Goal: Task Accomplishment & Management: Manage account settings

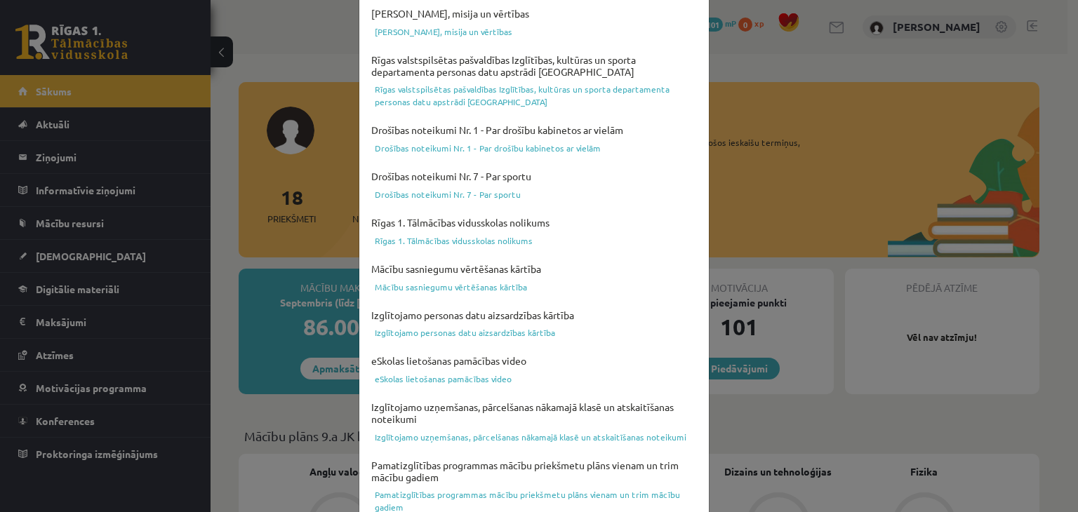
scroll to position [498, 0]
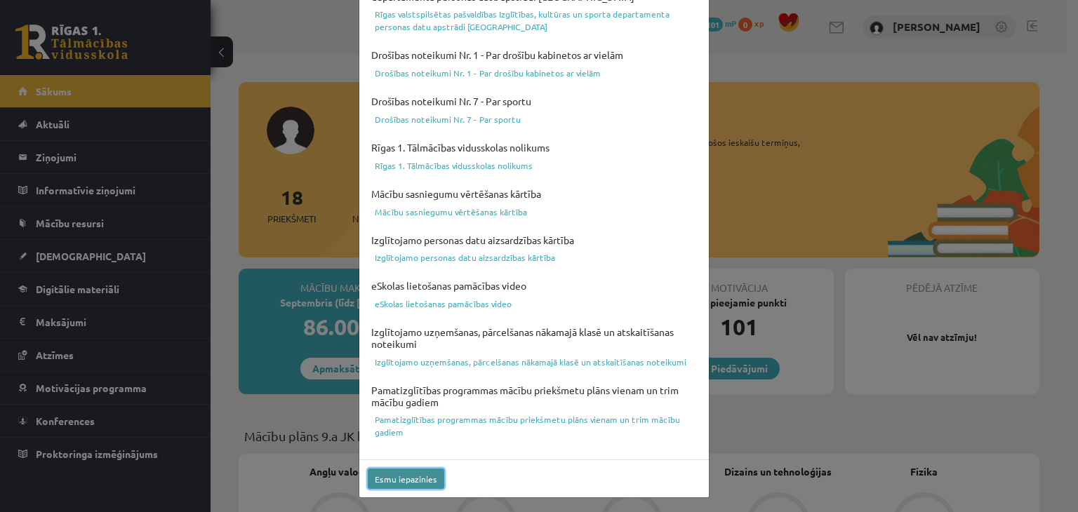
click at [387, 476] on button "Esmu iepazinies" at bounding box center [406, 479] width 76 height 20
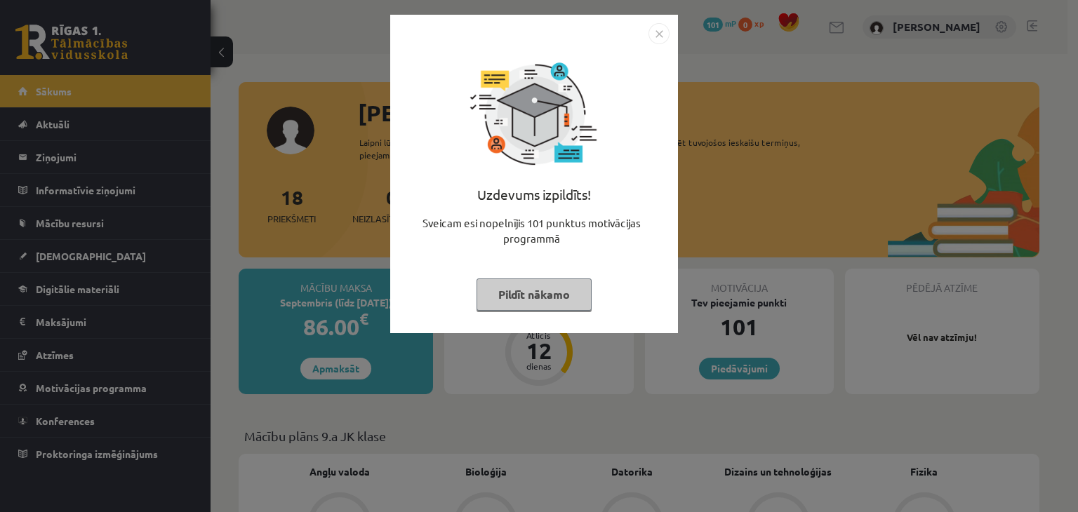
click at [561, 304] on button "Pildīt nākamo" at bounding box center [534, 295] width 115 height 32
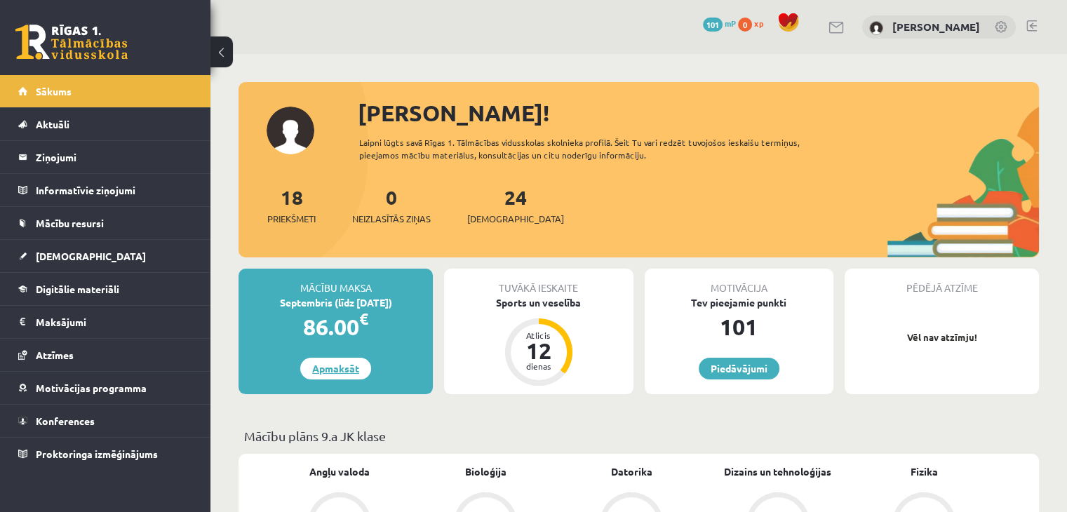
click at [342, 369] on link "Apmaksāt" at bounding box center [335, 369] width 71 height 22
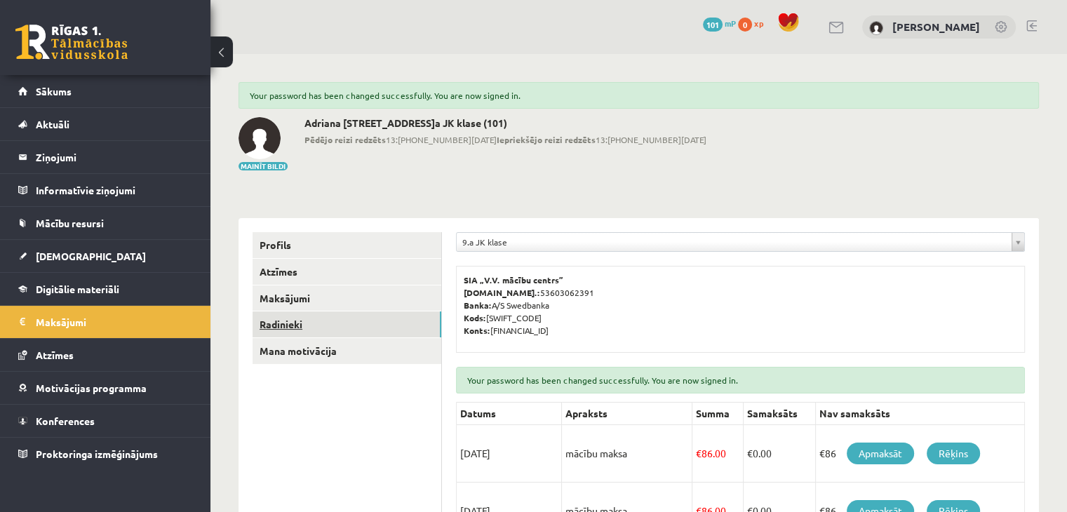
click at [280, 321] on link "Radinieki" at bounding box center [347, 325] width 189 height 26
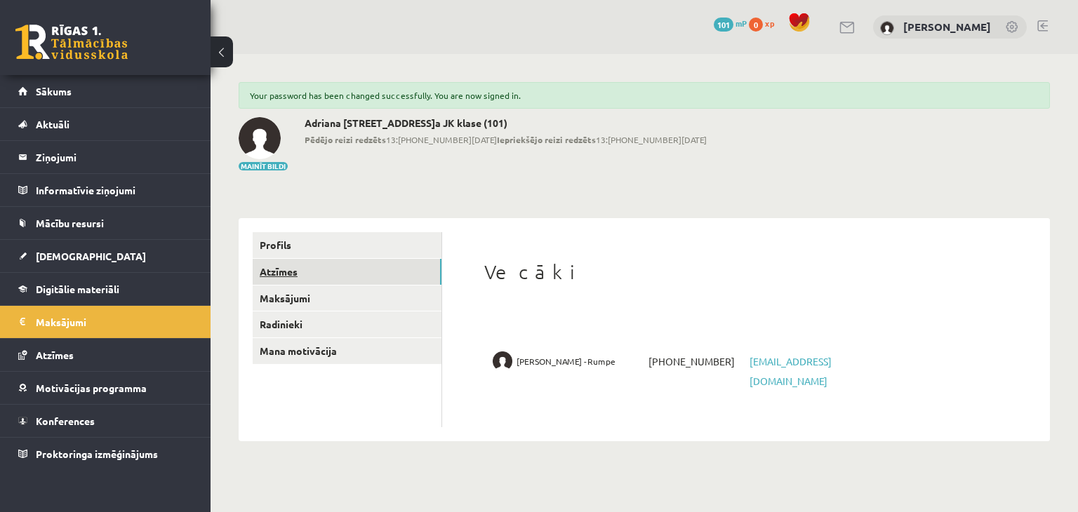
click at [273, 276] on link "Atzīmes" at bounding box center [347, 272] width 189 height 26
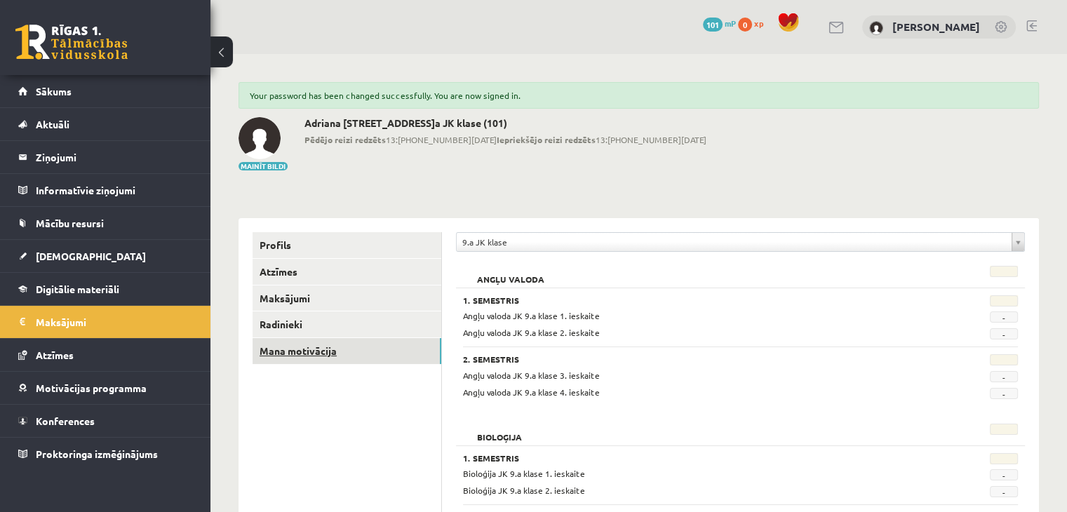
click at [278, 351] on link "Mana motivācija" at bounding box center [347, 351] width 189 height 26
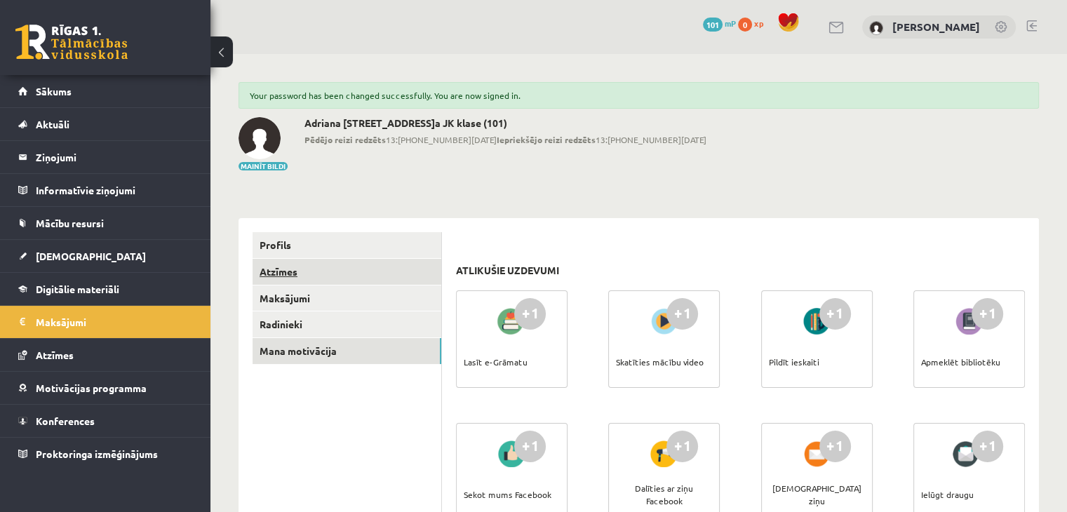
click at [298, 272] on link "Atzīmes" at bounding box center [347, 272] width 189 height 26
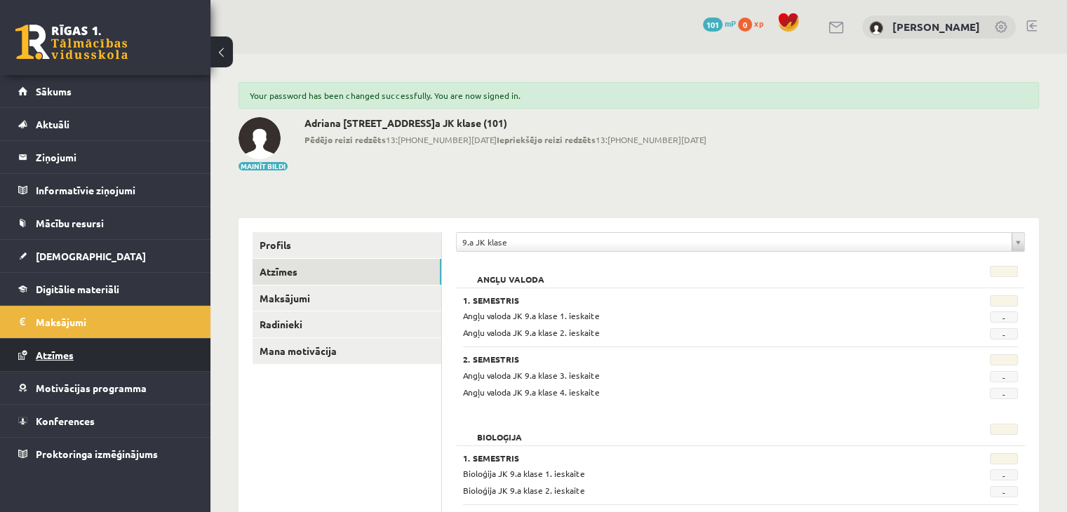
click at [65, 355] on span "Atzīmes" at bounding box center [55, 355] width 38 height 13
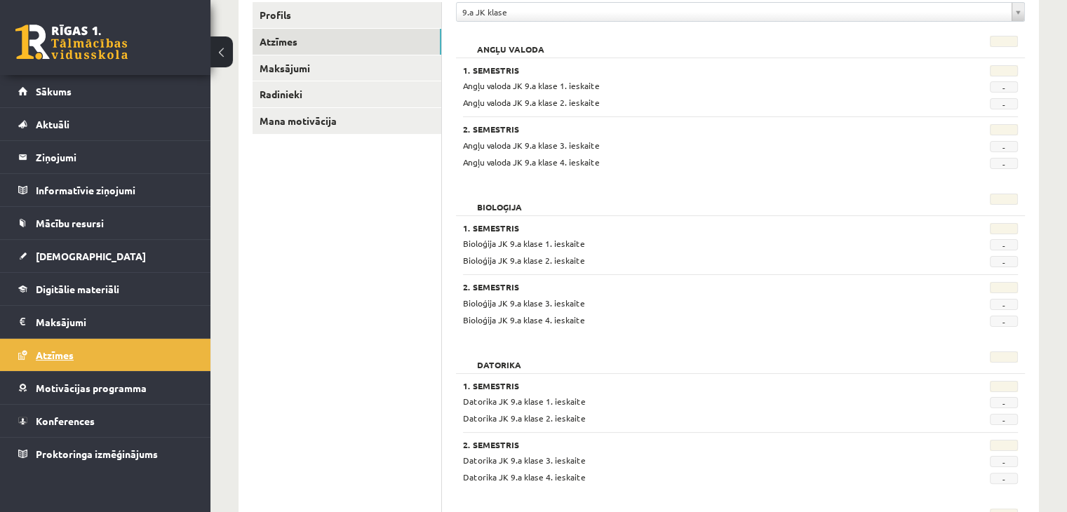
scroll to position [196, 0]
click at [77, 252] on span "[DEMOGRAPHIC_DATA]" at bounding box center [91, 256] width 110 height 13
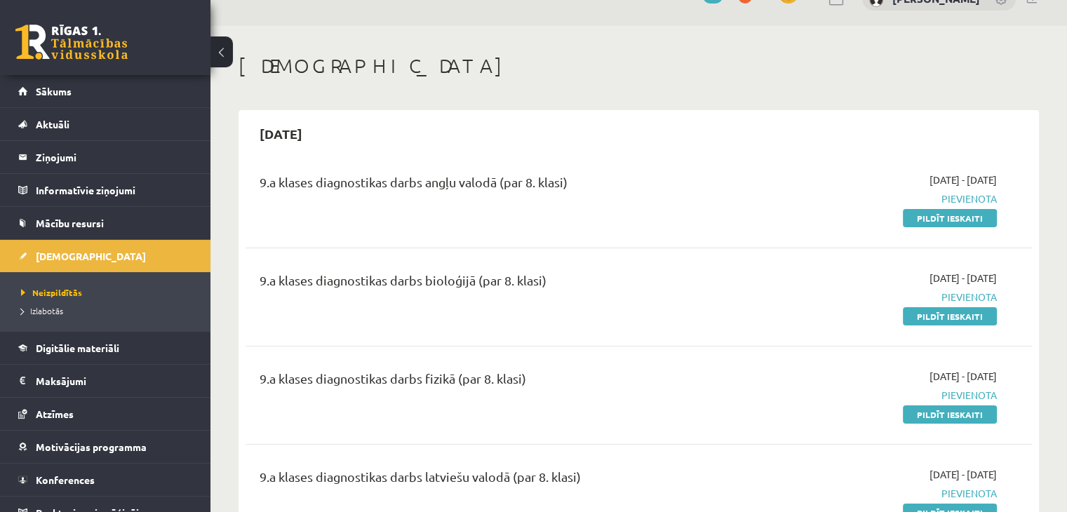
scroll to position [15, 0]
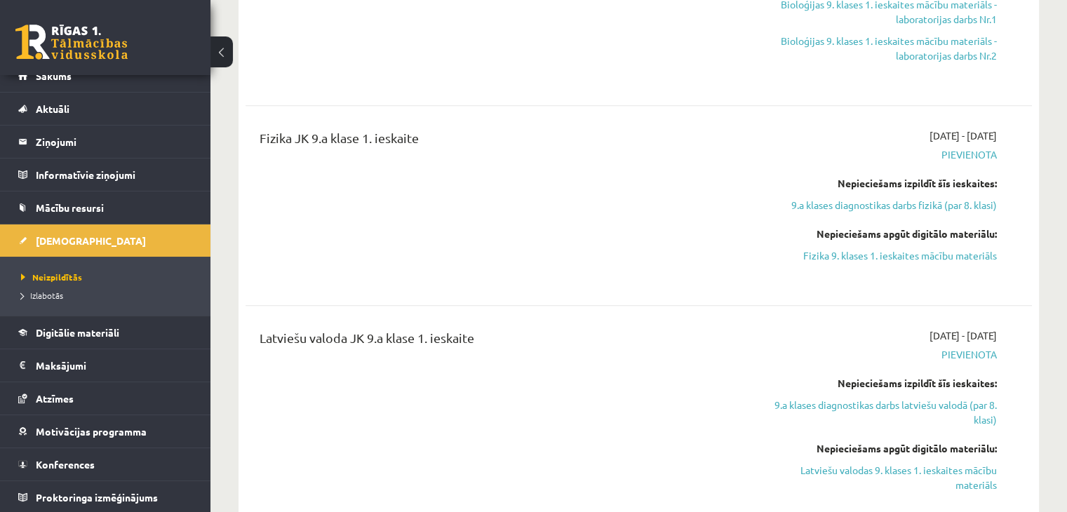
scroll to position [1375, 0]
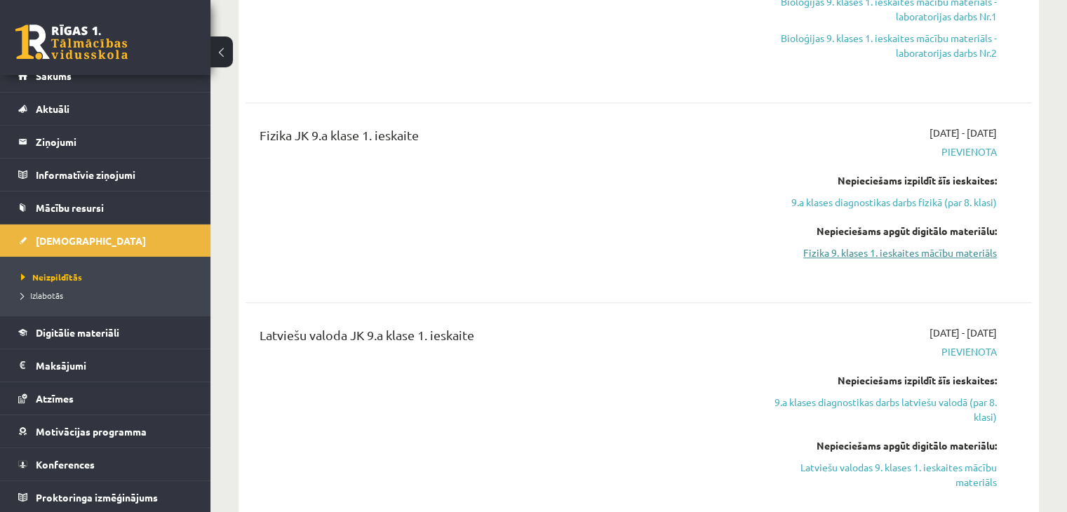
click at [893, 246] on link "Fizika 9. klases 1. ieskaites mācību materiāls" at bounding box center [882, 253] width 232 height 15
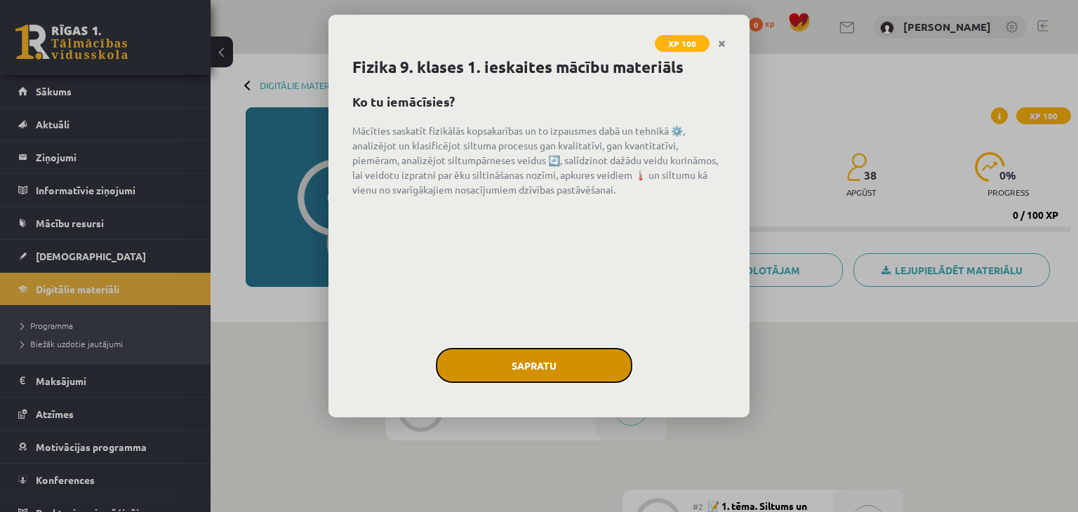
click at [538, 368] on button "Sapratu" at bounding box center [534, 365] width 196 height 35
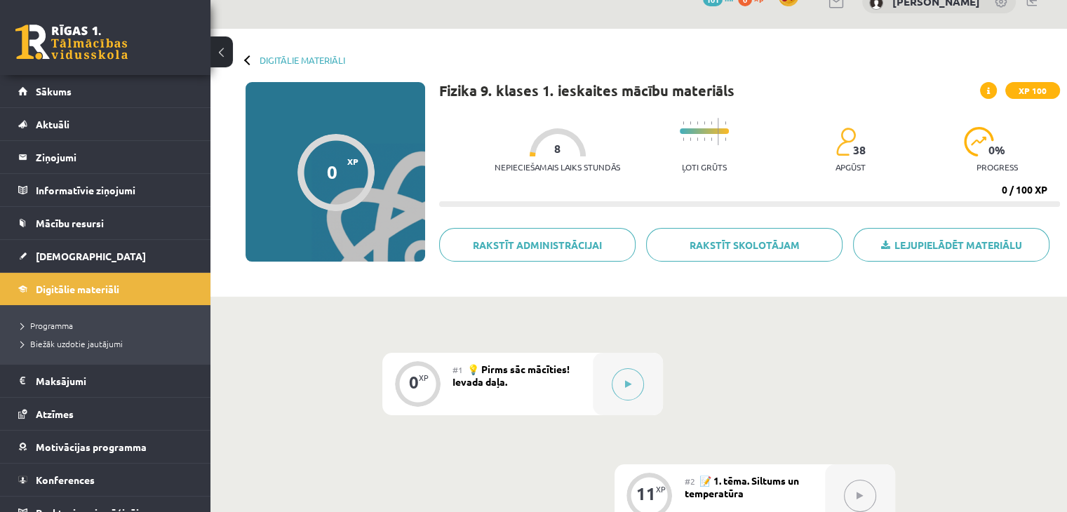
scroll to position [28, 0]
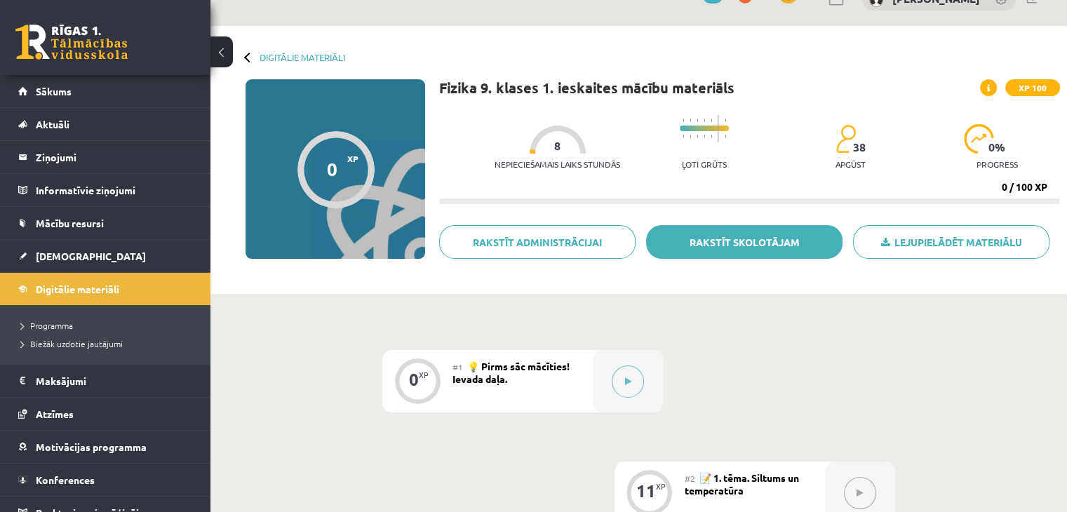
click at [772, 239] on link "Rakstīt skolotājam" at bounding box center [744, 242] width 196 height 34
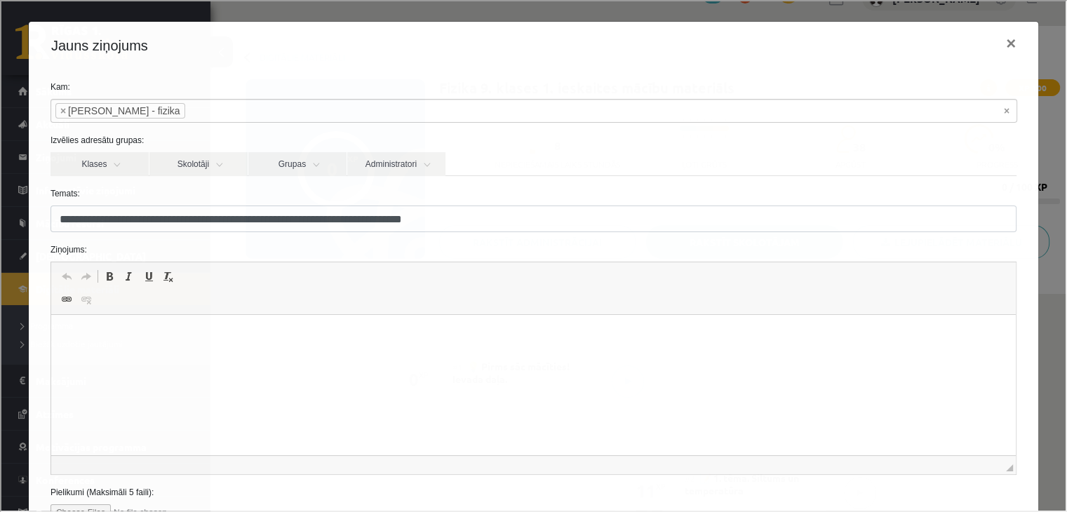
scroll to position [0, 0]
click at [1000, 43] on button "×" at bounding box center [1010, 41] width 32 height 39
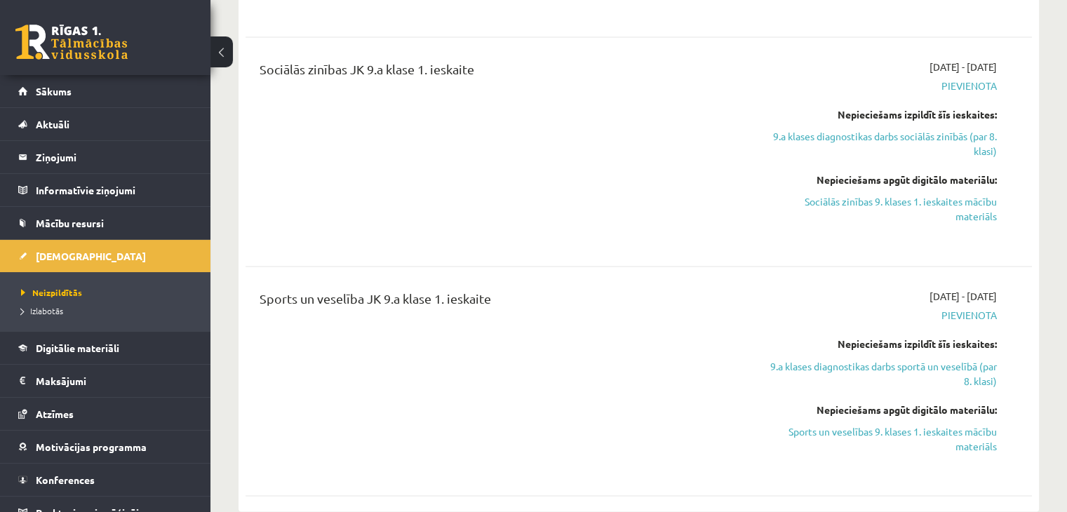
scroll to position [2302, 0]
click at [918, 422] on link "Sports un veselības 9. klases 1. ieskaites mācību materiāls" at bounding box center [882, 436] width 232 height 29
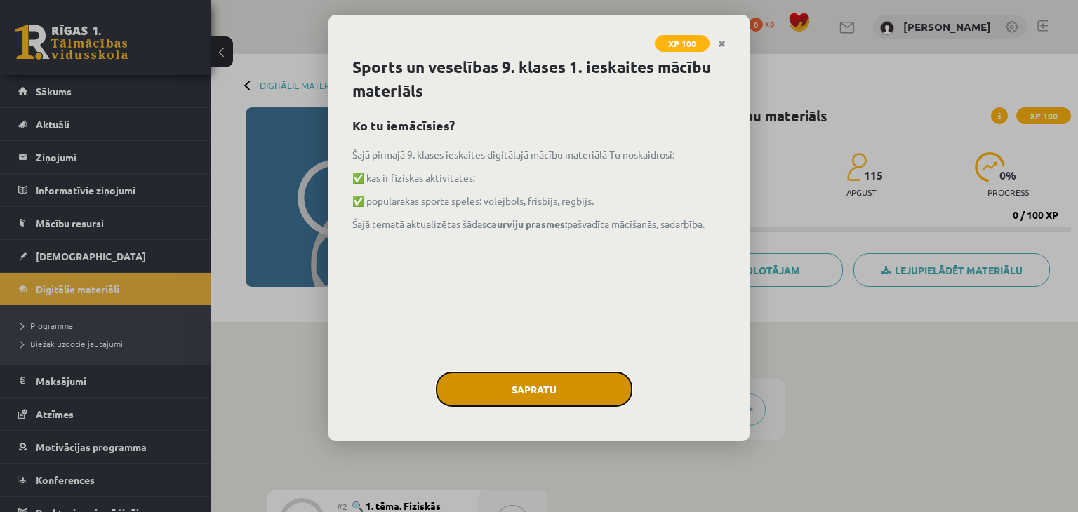
click at [551, 397] on button "Sapratu" at bounding box center [534, 389] width 196 height 35
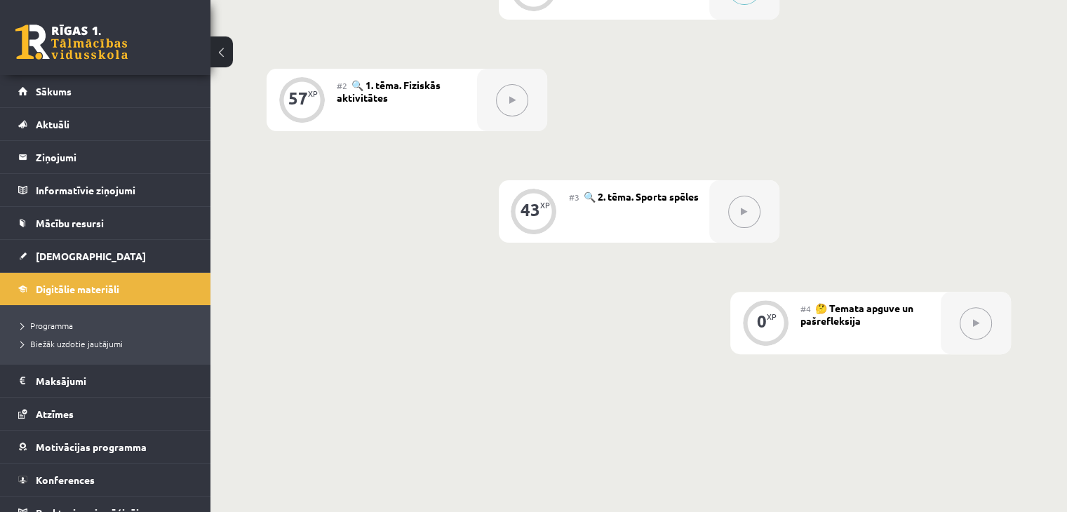
scroll to position [509, 0]
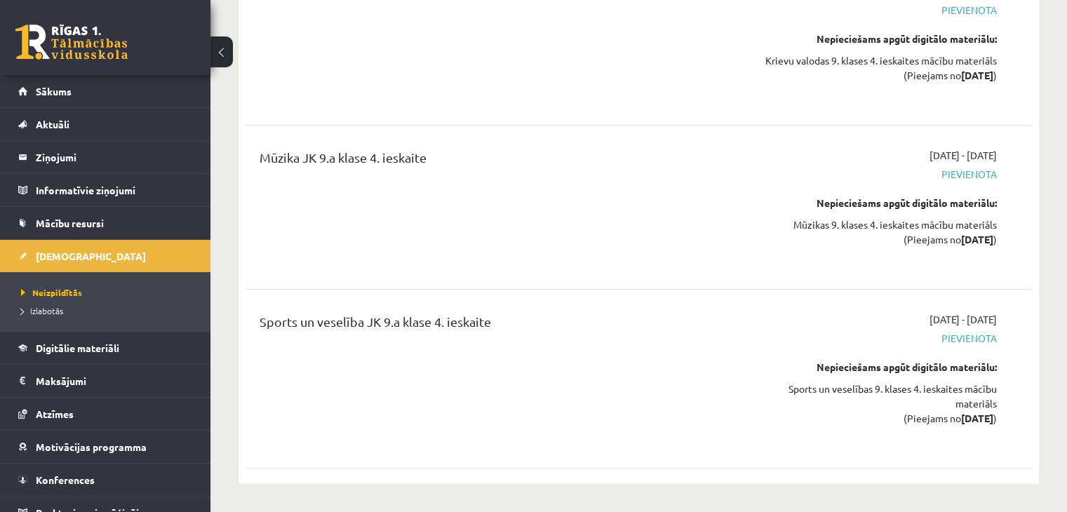
scroll to position [5886, 0]
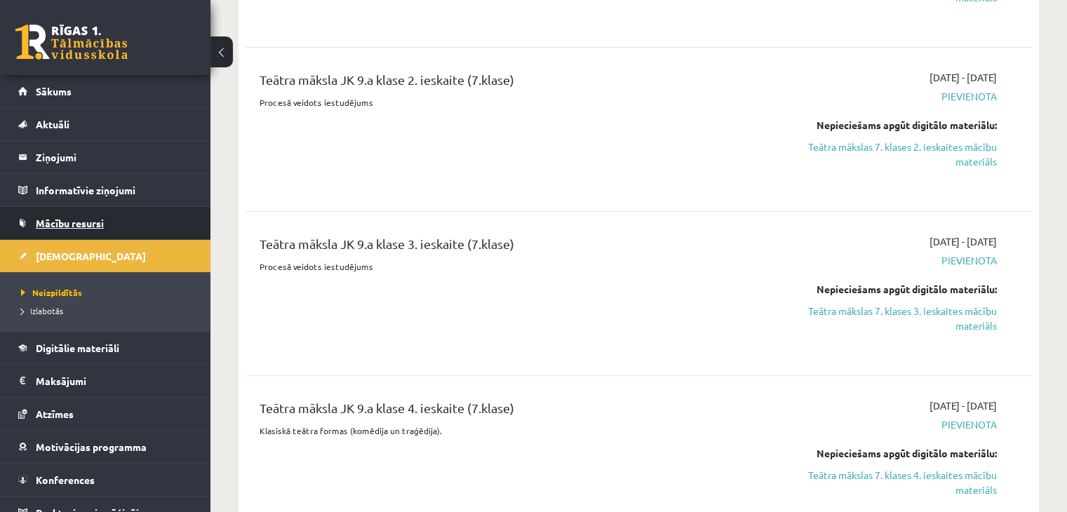
click at [113, 211] on link "Mācību resursi" at bounding box center [105, 223] width 175 height 32
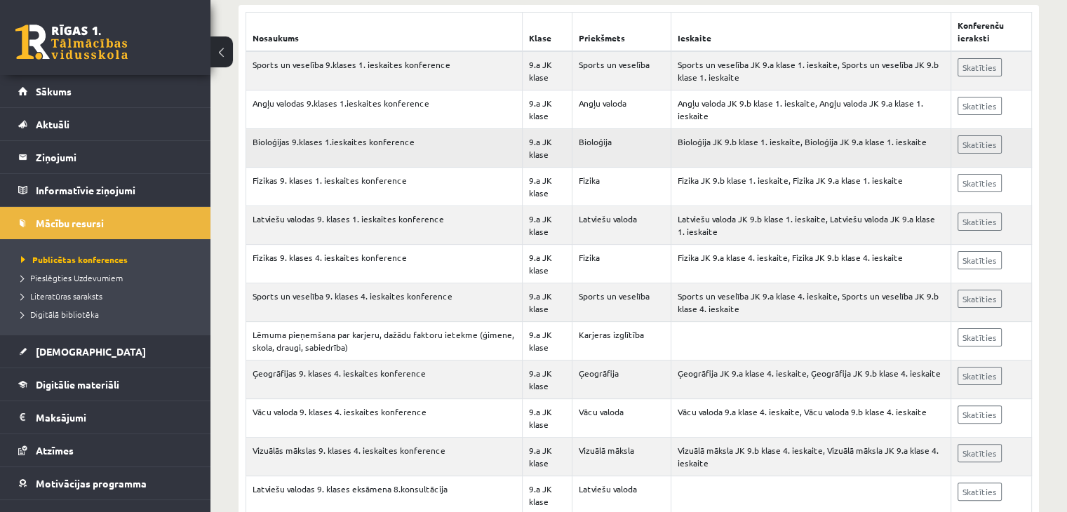
scroll to position [309, 0]
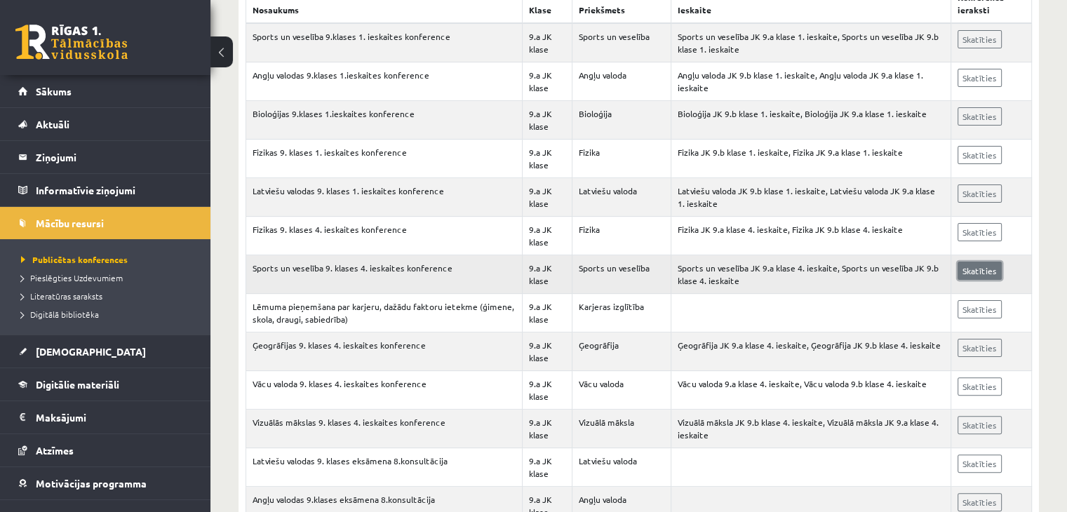
click at [981, 265] on link "Skatīties" at bounding box center [980, 271] width 44 height 18
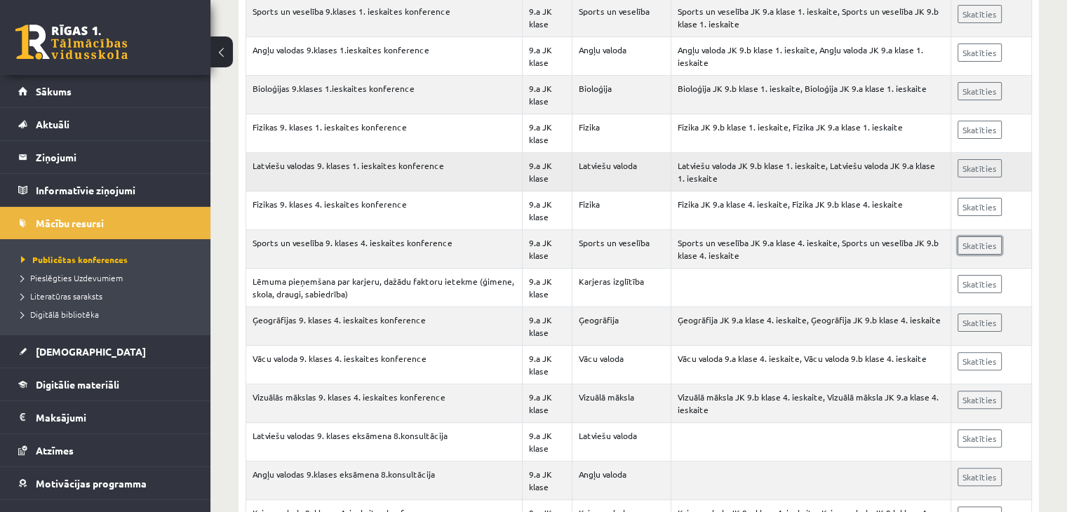
scroll to position [337, 0]
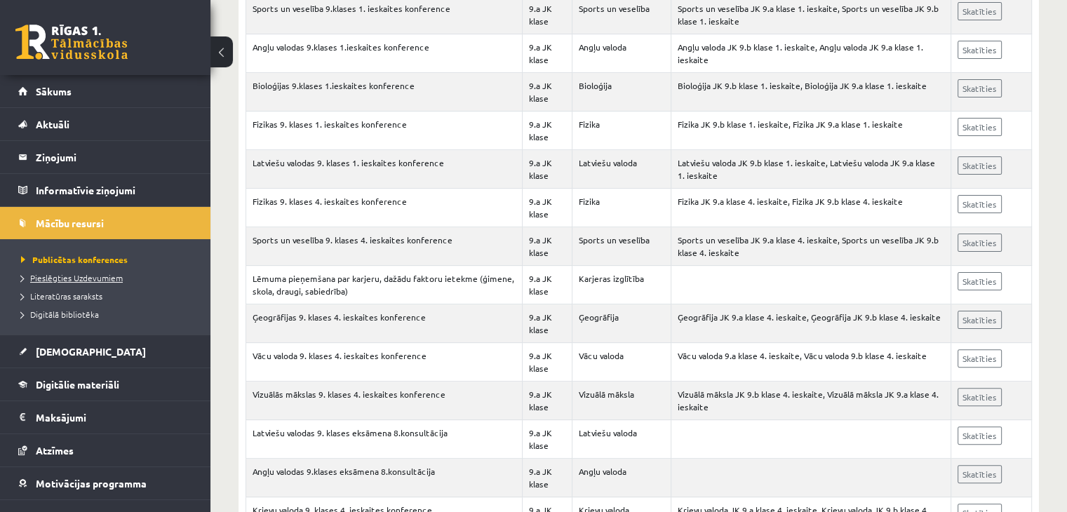
click at [113, 276] on span "Pieslēgties Uzdevumiem" at bounding box center [72, 277] width 102 height 11
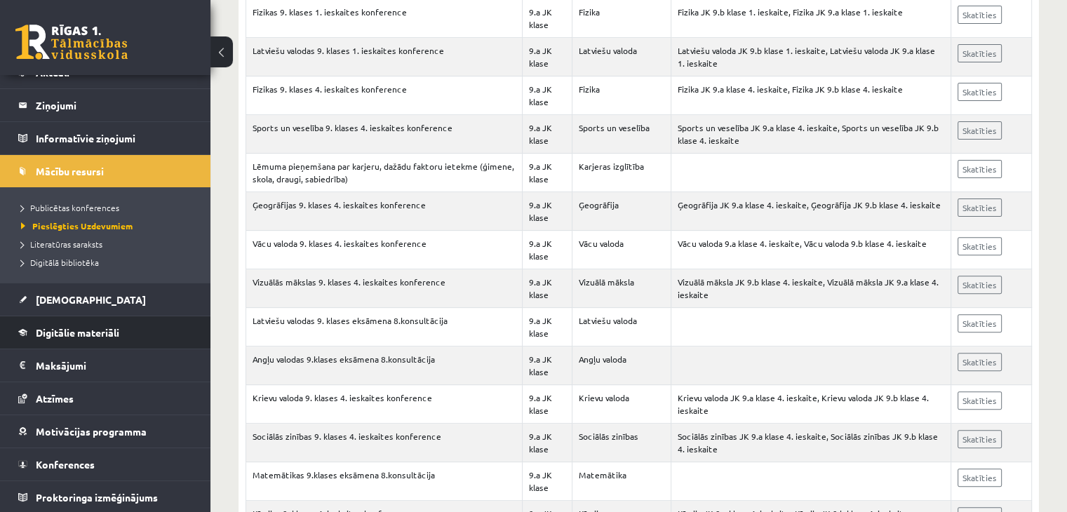
scroll to position [477, 0]
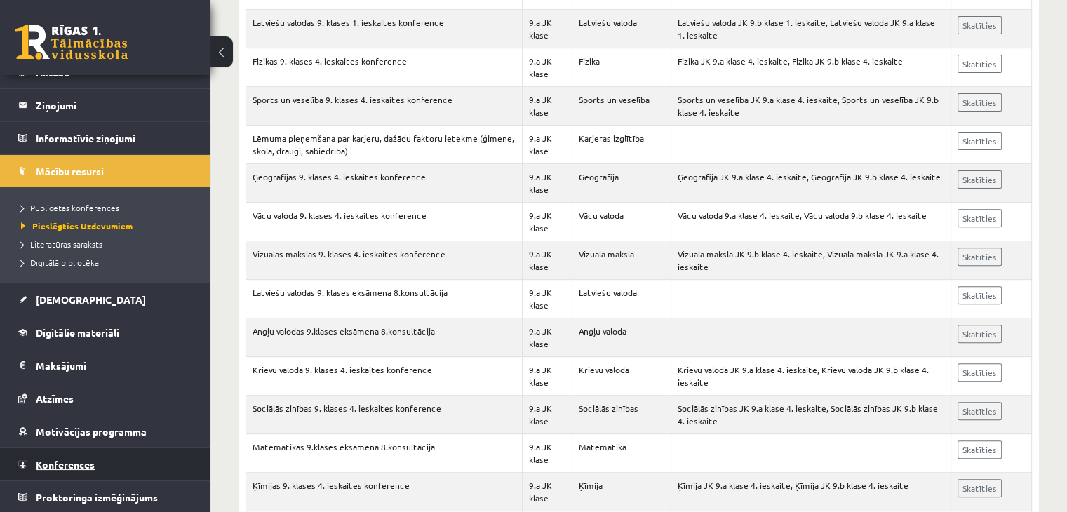
click at [79, 460] on span "Konferences" at bounding box center [65, 464] width 59 height 13
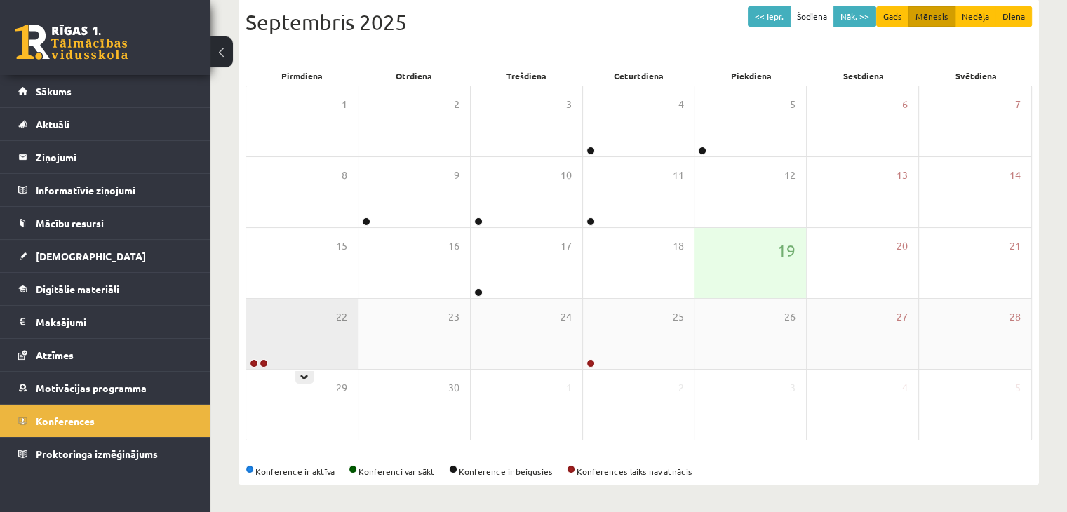
click at [287, 329] on div "22" at bounding box center [302, 334] width 112 height 70
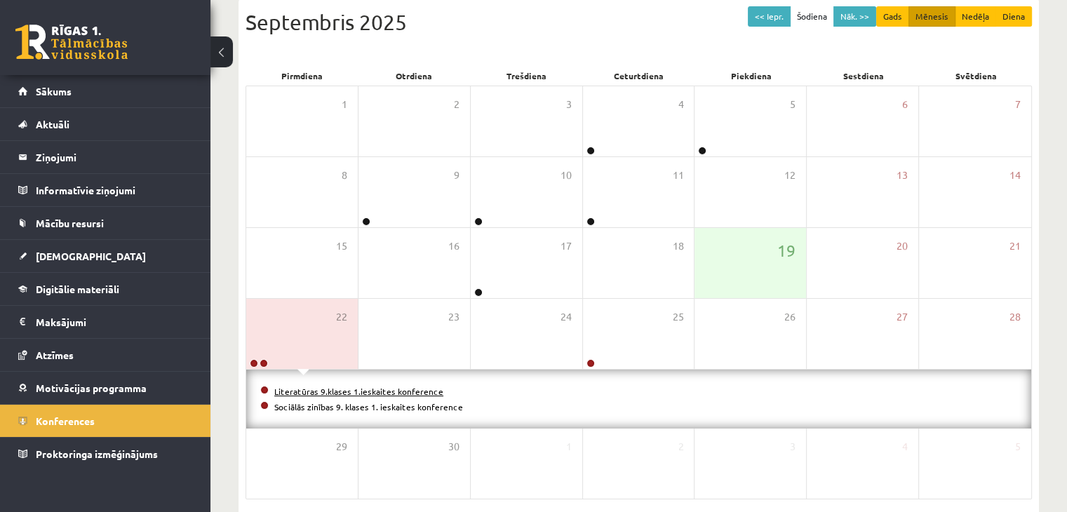
click at [297, 390] on link "Literatūras 9.klases 1.ieskaites konference" at bounding box center [358, 391] width 169 height 11
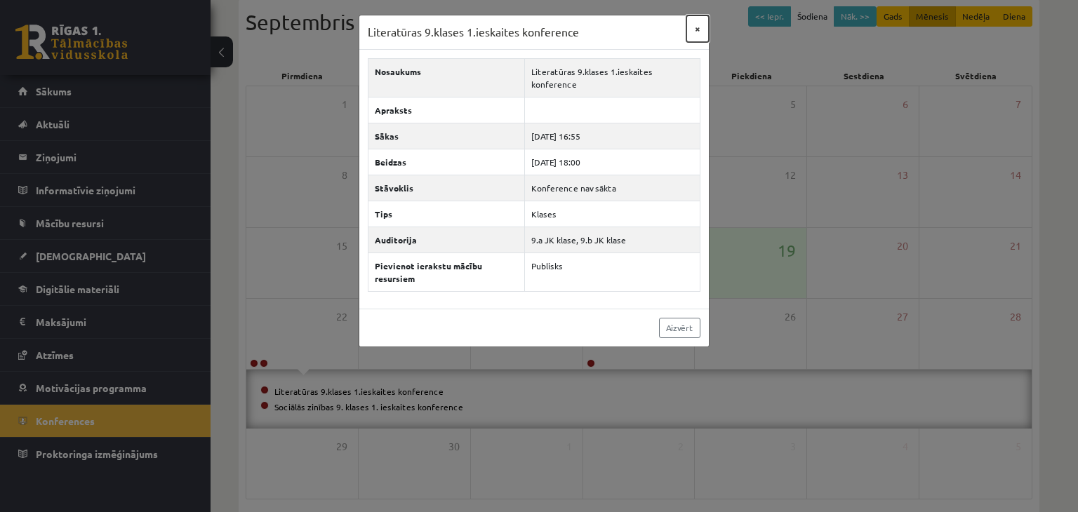
click at [696, 31] on button "×" at bounding box center [697, 28] width 22 height 27
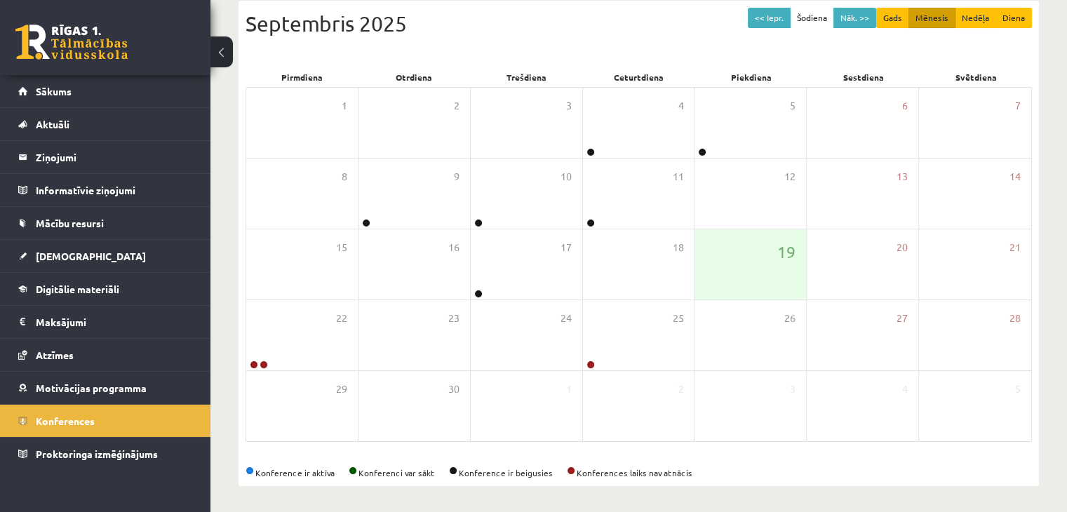
scroll to position [157, 0]
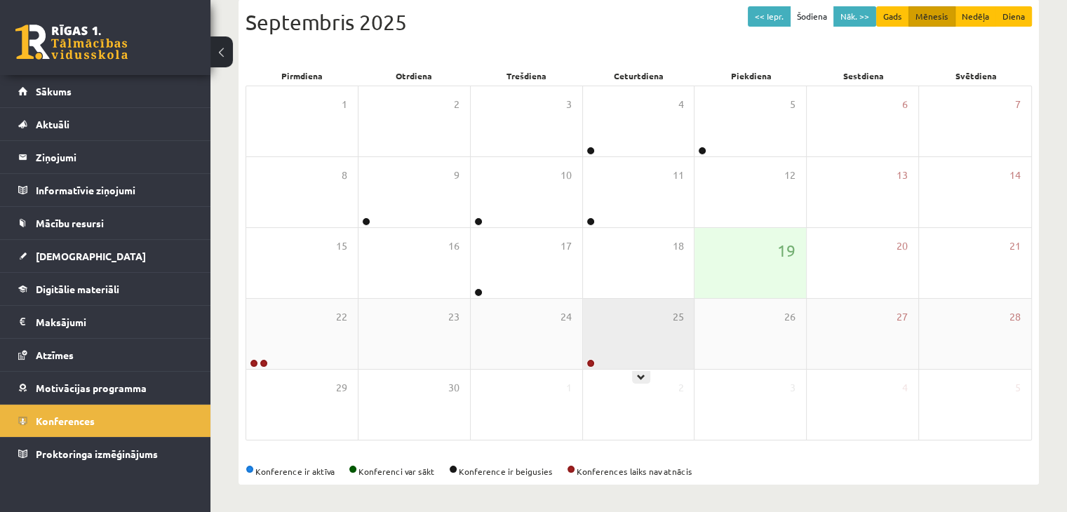
click at [642, 332] on div "25" at bounding box center [639, 334] width 112 height 70
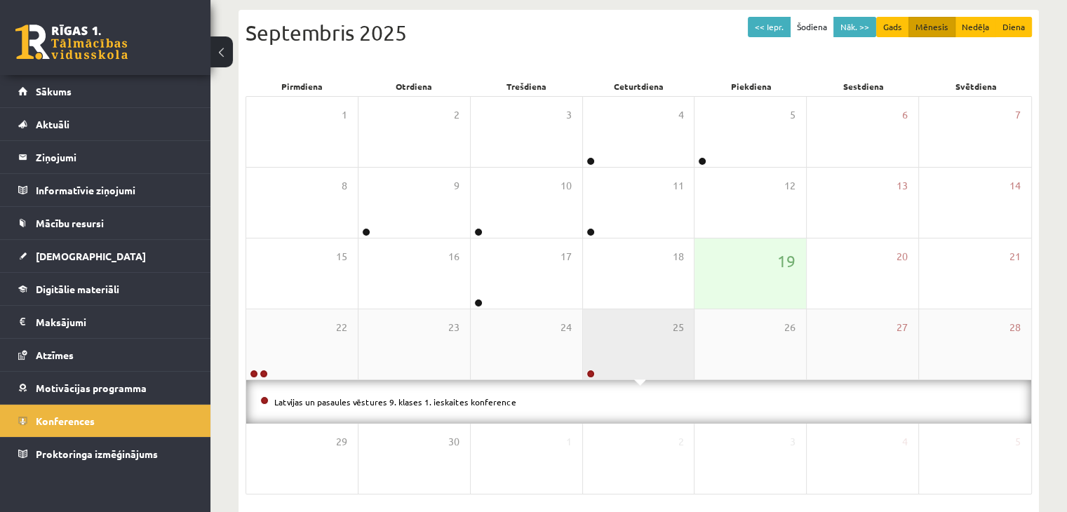
scroll to position [145, 0]
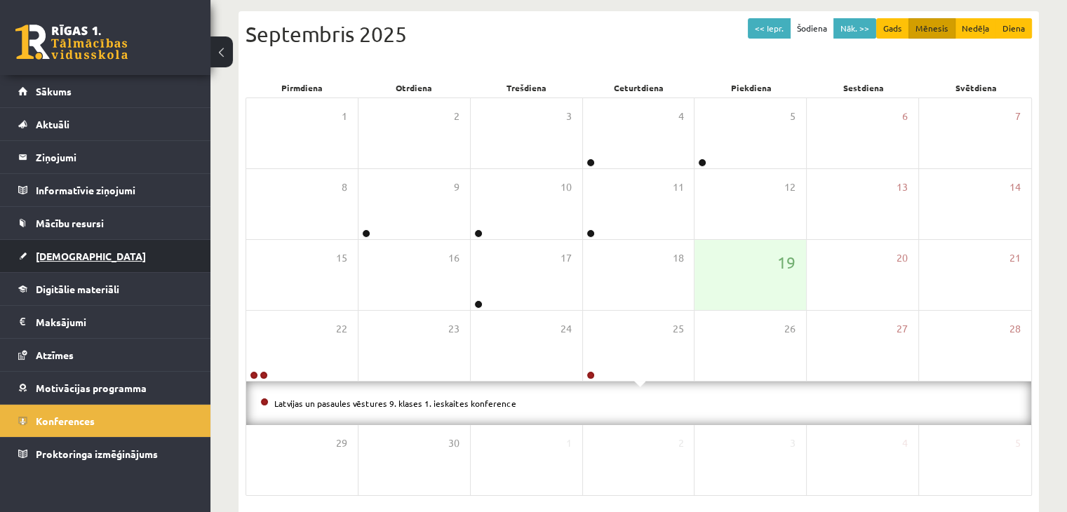
click at [101, 264] on link "[DEMOGRAPHIC_DATA]" at bounding box center [105, 256] width 175 height 32
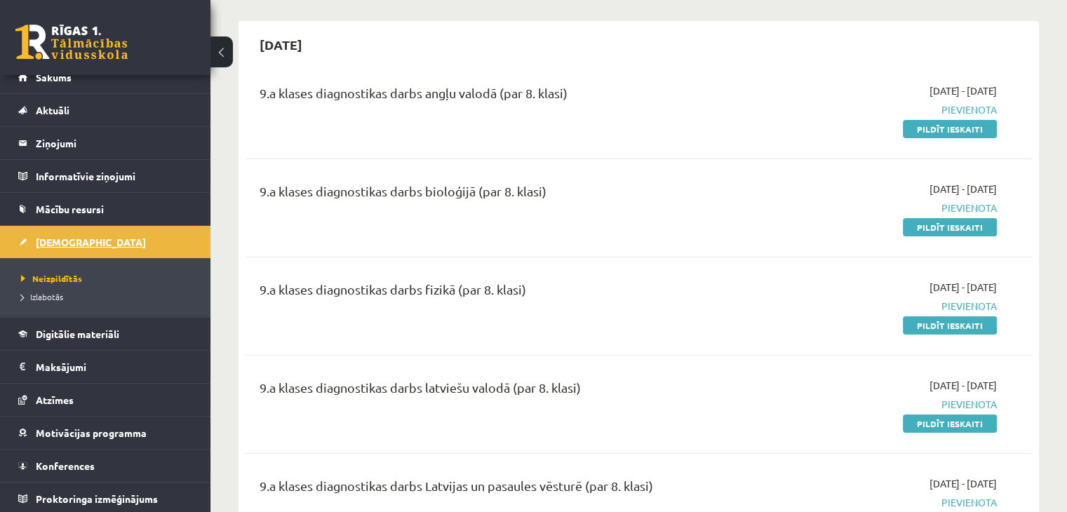
scroll to position [15, 0]
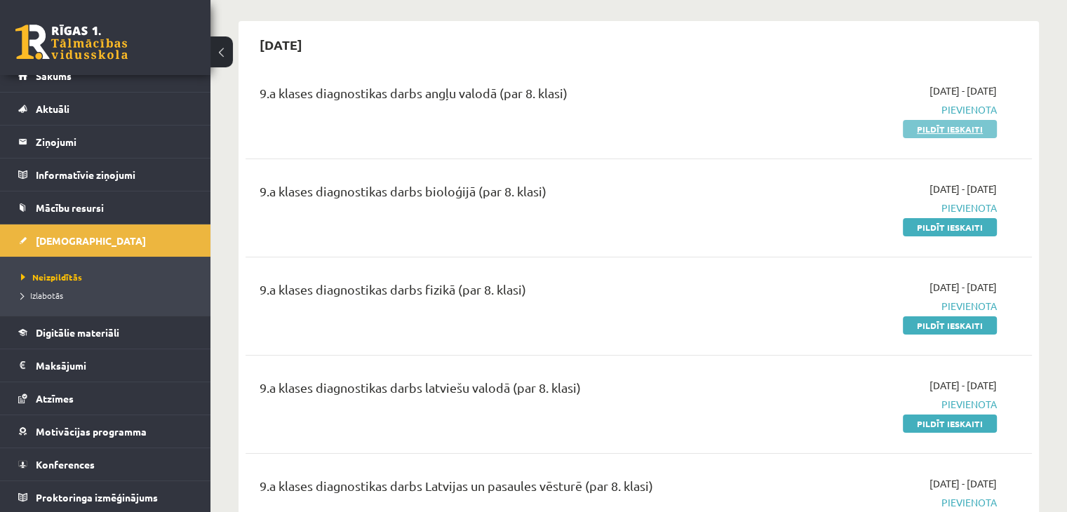
click at [980, 128] on link "Pildīt ieskaiti" at bounding box center [950, 129] width 94 height 18
click at [458, 91] on div "9.a klases diagnostikas darbs angļu valodā (par 8. klasi)" at bounding box center [502, 97] width 485 height 26
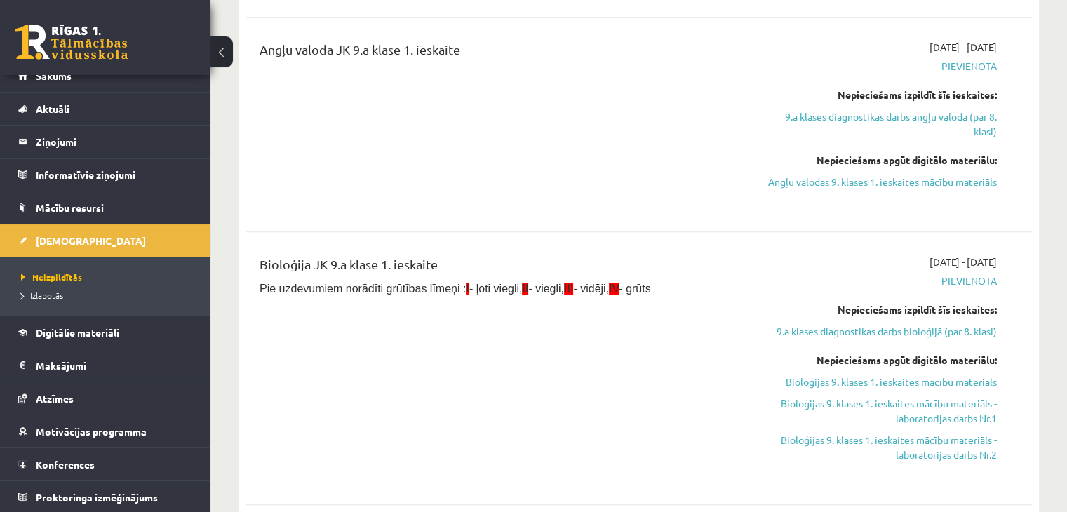
scroll to position [1015, 0]
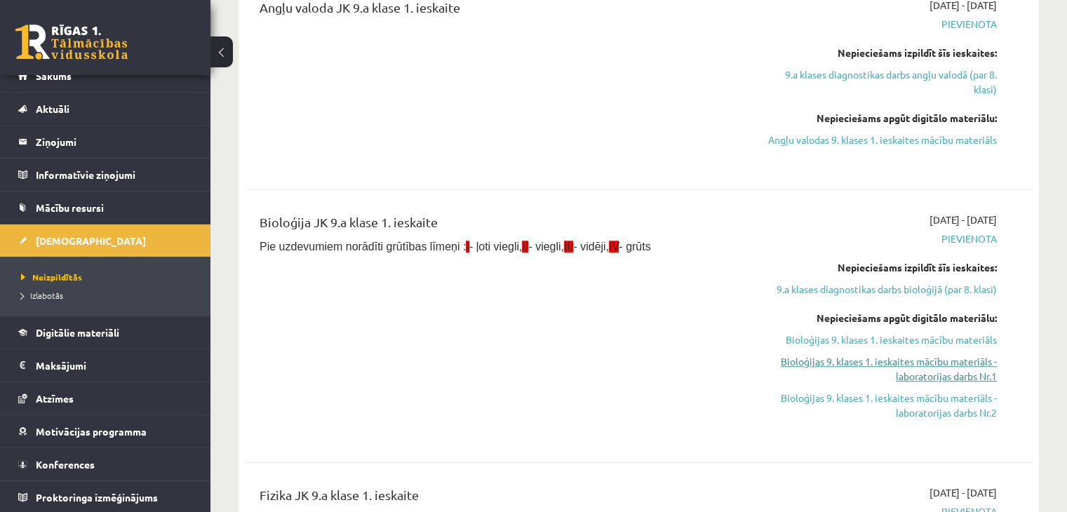
drag, startPoint x: 913, startPoint y: 361, endPoint x: 646, endPoint y: 68, distance: 396.4
click at [913, 361] on link "Bioloģijas 9. klases 1. ieskaites mācību materiāls - laboratorijas darbs Nr.1" at bounding box center [882, 368] width 232 height 29
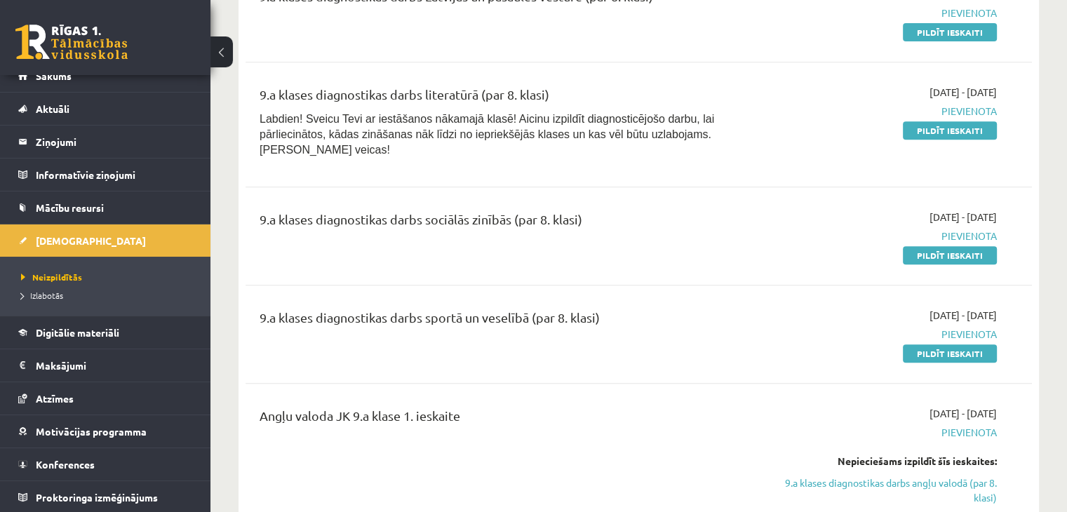
scroll to position [538, 0]
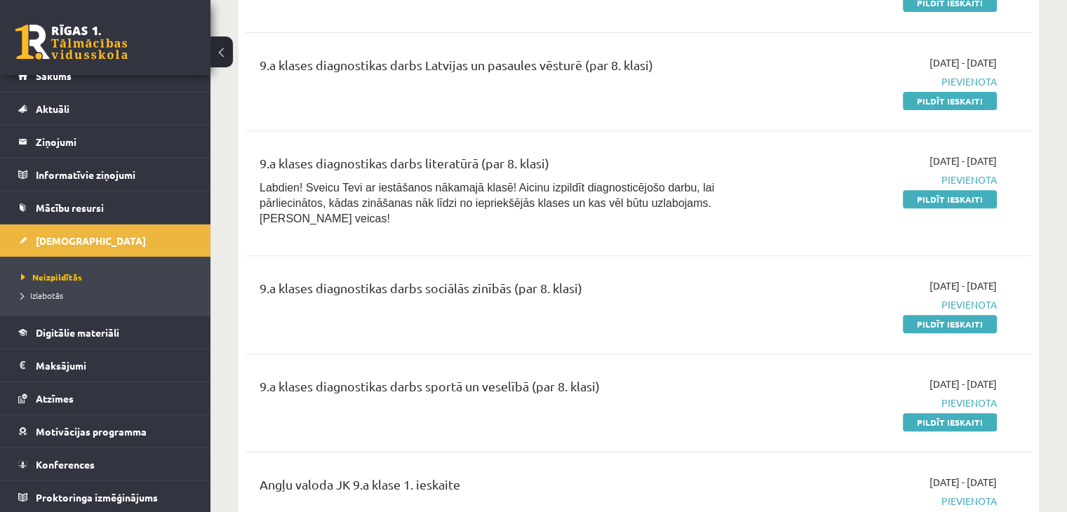
click at [223, 53] on button at bounding box center [222, 51] width 22 height 31
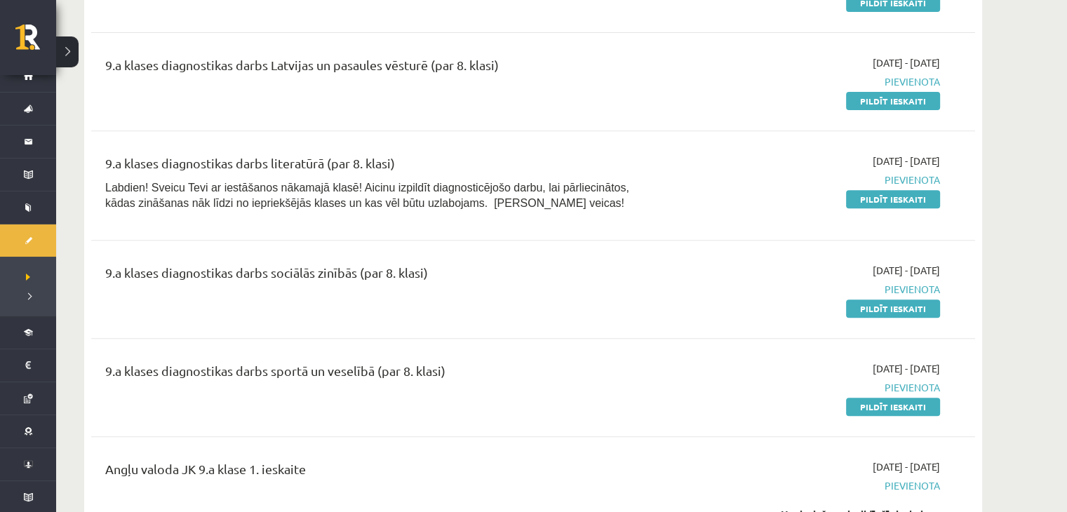
click at [72, 55] on button at bounding box center [67, 51] width 22 height 31
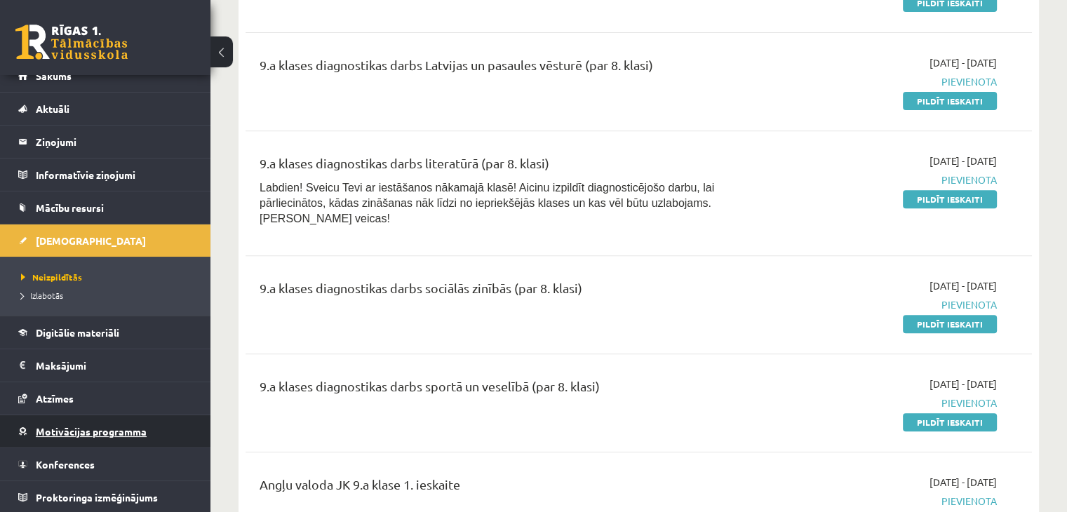
click at [133, 429] on span "Motivācijas programma" at bounding box center [91, 431] width 111 height 13
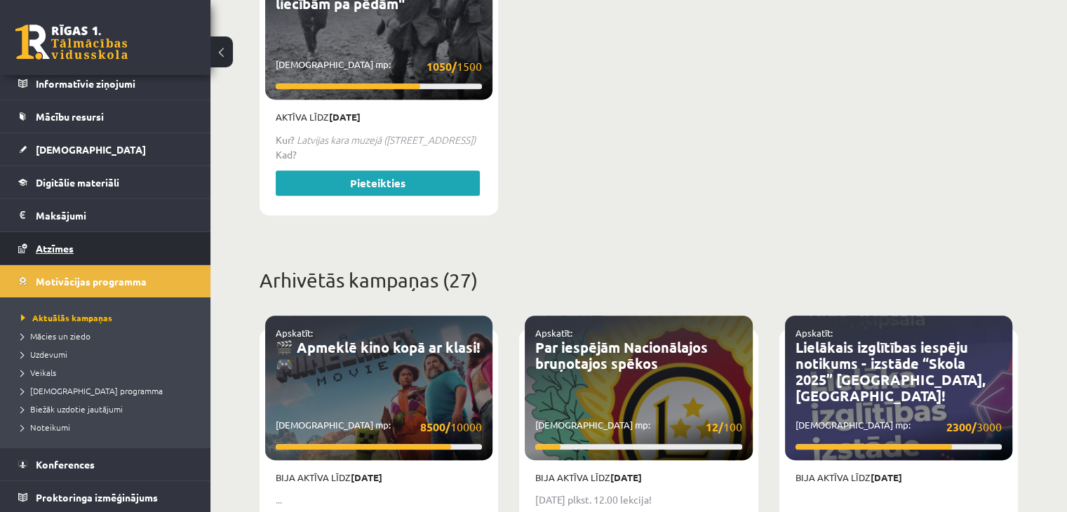
scroll to position [107, 0]
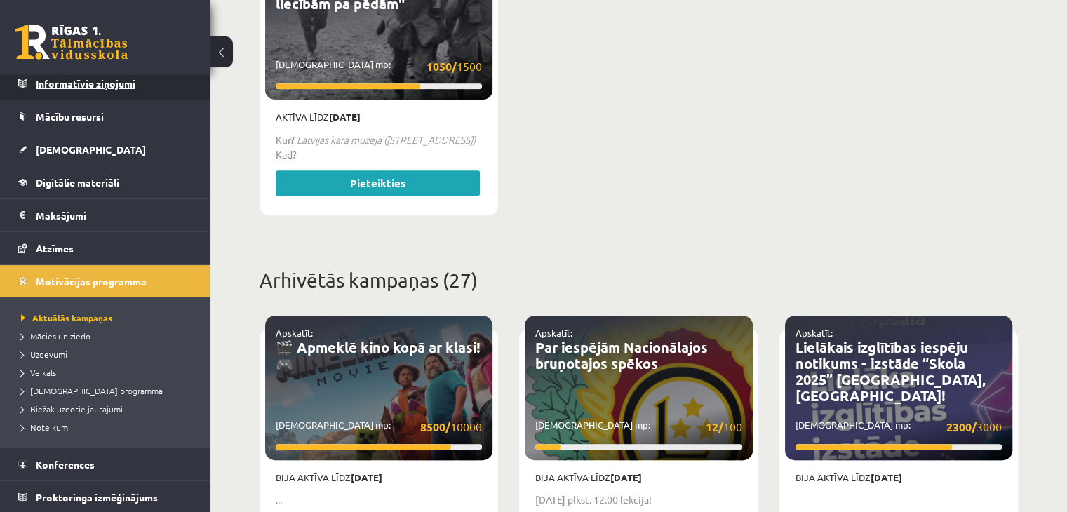
click at [69, 85] on legend "Informatīvie ziņojumi 0" at bounding box center [114, 83] width 157 height 32
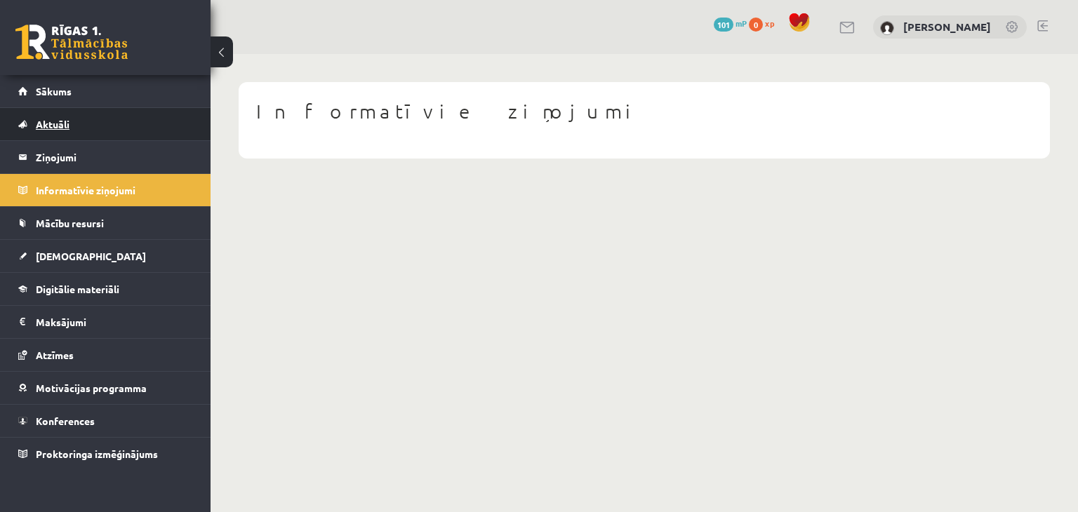
click at [70, 119] on link "Aktuāli" at bounding box center [105, 124] width 175 height 32
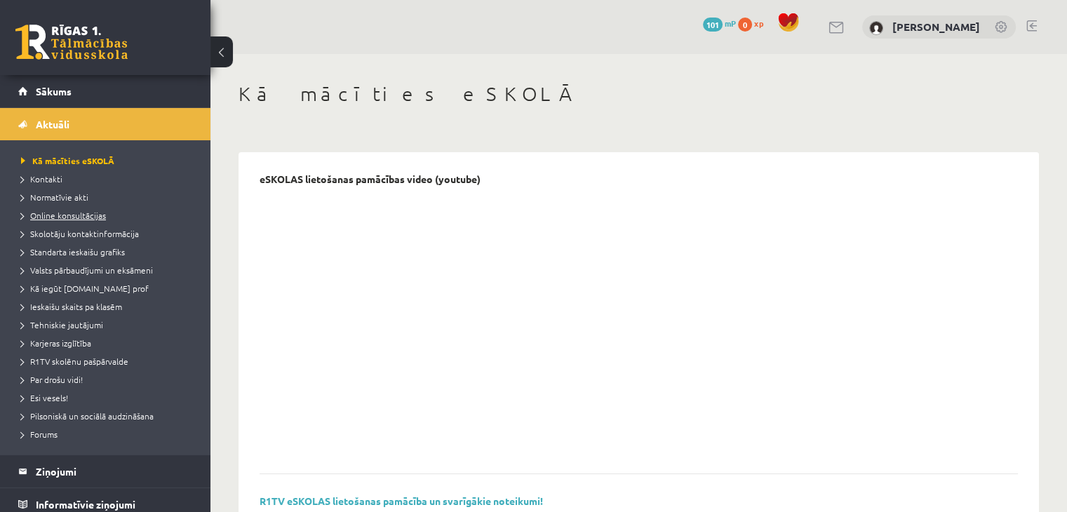
click at [69, 212] on span "Online konsultācijas" at bounding box center [63, 215] width 85 height 11
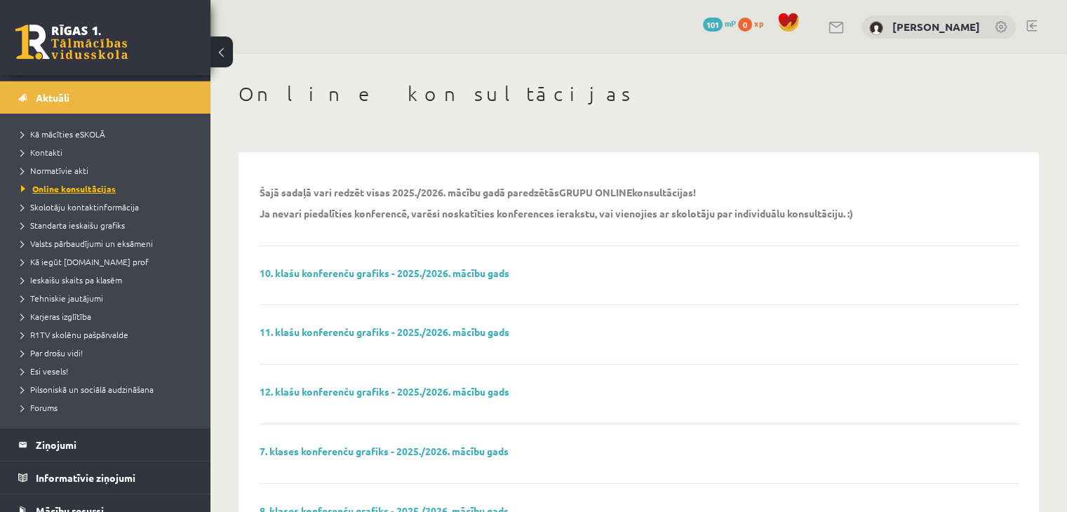
scroll to position [28, 0]
click at [220, 183] on div "Online konsultācijas Šajā sadaļā vari redzēt visas 2025./2026. mācību gadā pare…" at bounding box center [639, 520] width 857 height 932
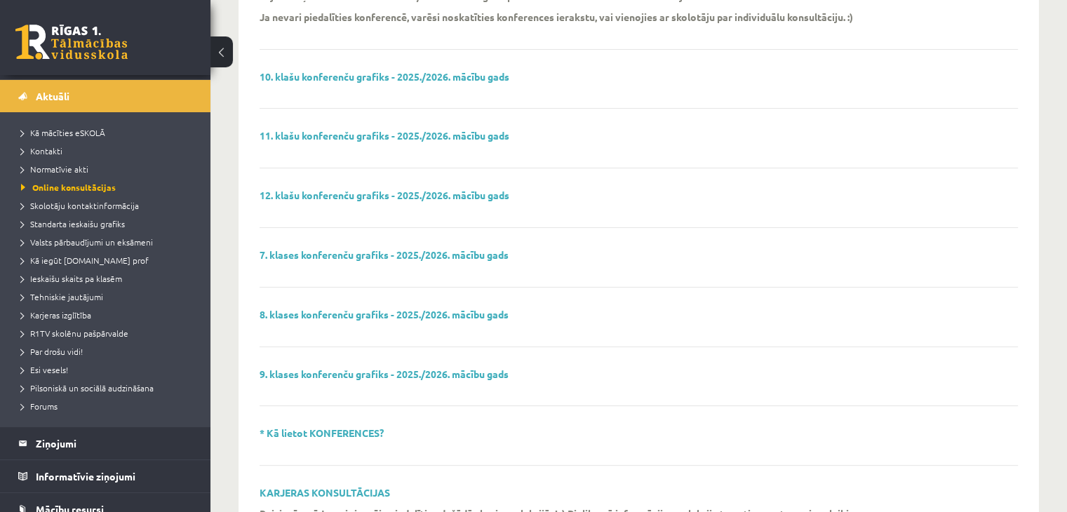
scroll to position [225, 0]
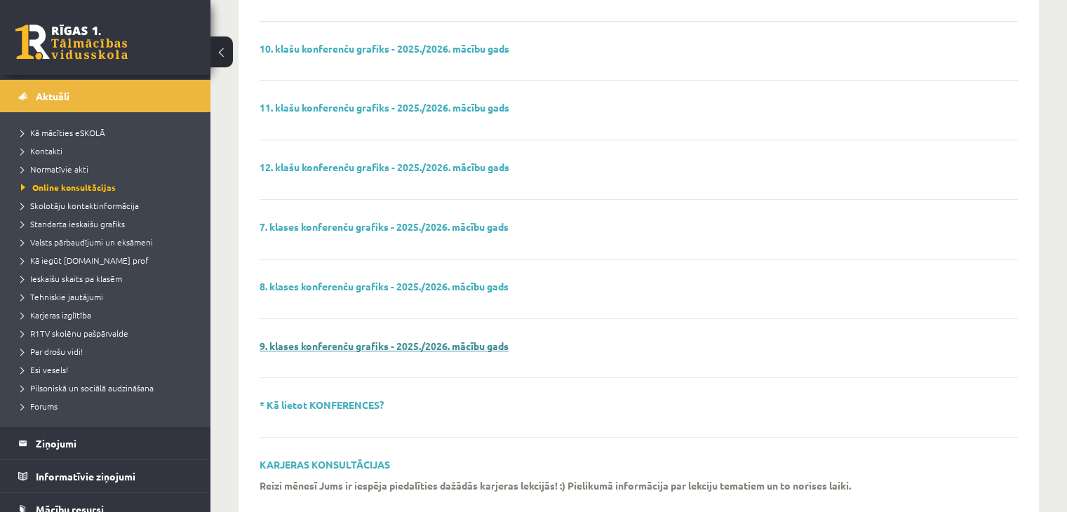
click at [480, 346] on link "9. klases konferenču grafiks - 2025./2026. mācību gads" at bounding box center [384, 346] width 249 height 13
click at [103, 278] on span "Ieskaišu skaits pa klasēm" at bounding box center [71, 278] width 101 height 11
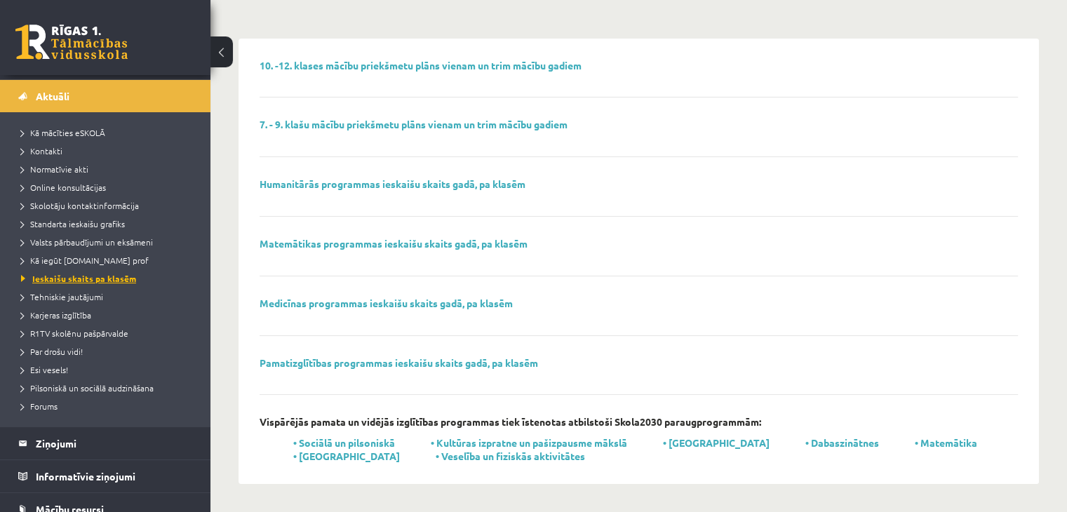
scroll to position [112, 0]
click at [80, 222] on span "Standarta ieskaišu grafiks" at bounding box center [73, 223] width 104 height 11
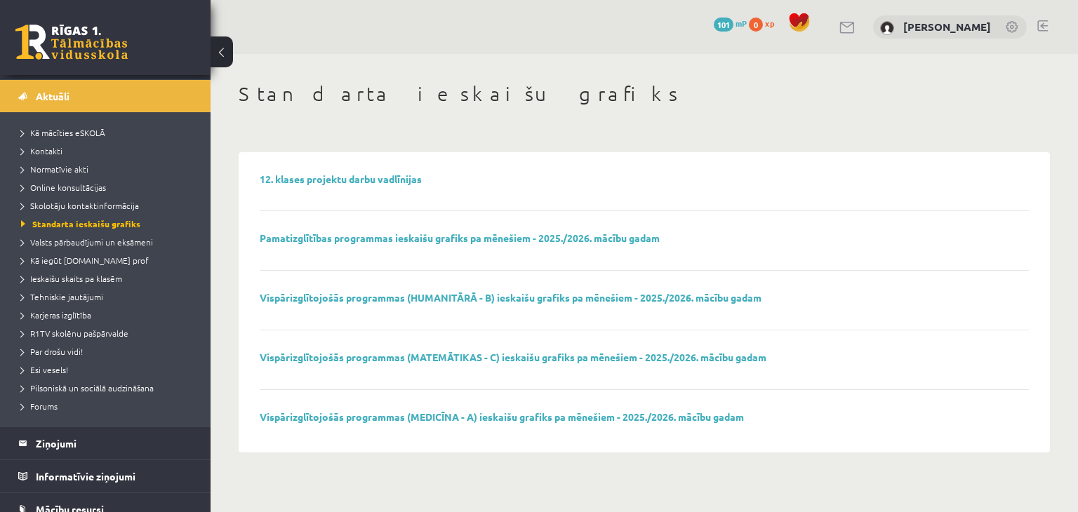
click at [67, 198] on li "Skolotāju kontaktinformācija" at bounding box center [108, 205] width 175 height 18
click at [69, 203] on span "Skolotāju kontaktinformācija" at bounding box center [87, 205] width 132 height 11
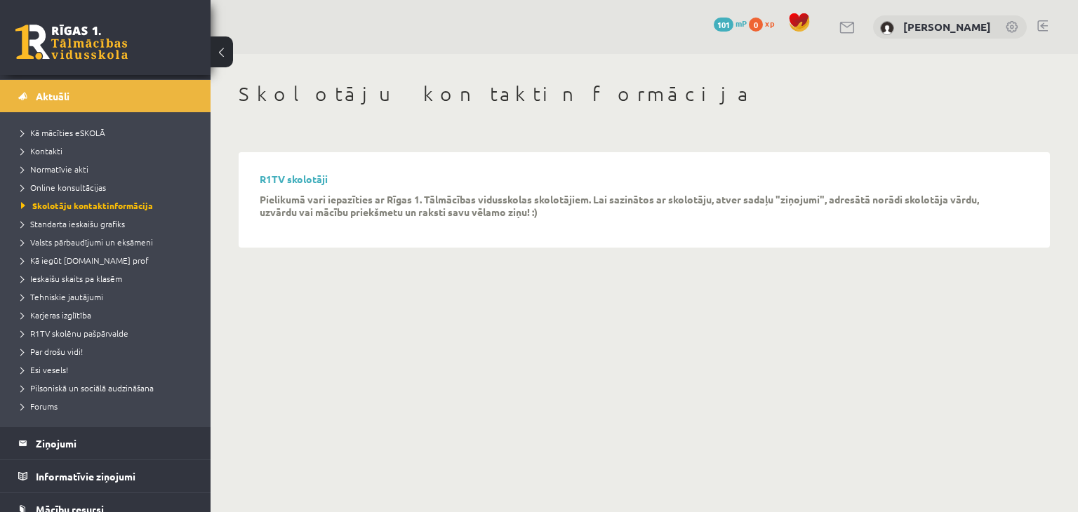
click at [568, 207] on p "Pielikumā vari iepazīties ar Rīgas 1. Tālmācības vidusskolas skolotājiem. Lai s…" at bounding box center [634, 205] width 748 height 25
click at [102, 443] on legend "Ziņojumi 0" at bounding box center [114, 443] width 157 height 32
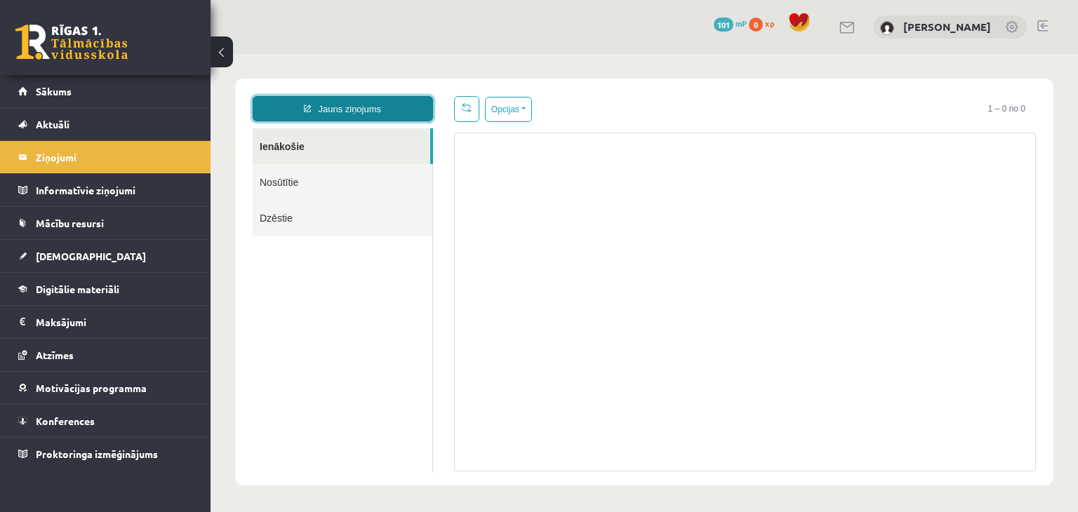
click at [336, 105] on link "Jauns ziņojums" at bounding box center [343, 108] width 180 height 25
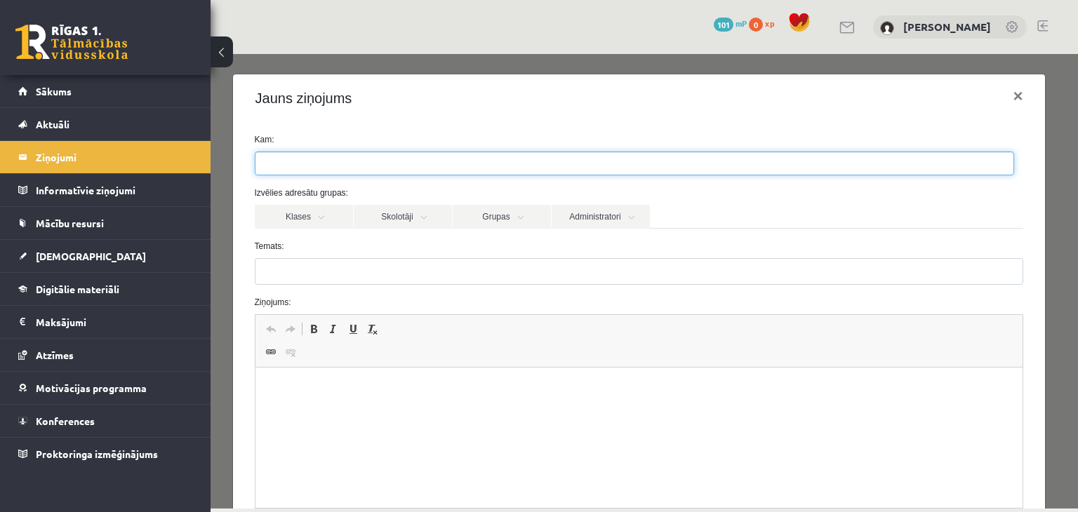
click at [362, 160] on ul at bounding box center [634, 163] width 758 height 22
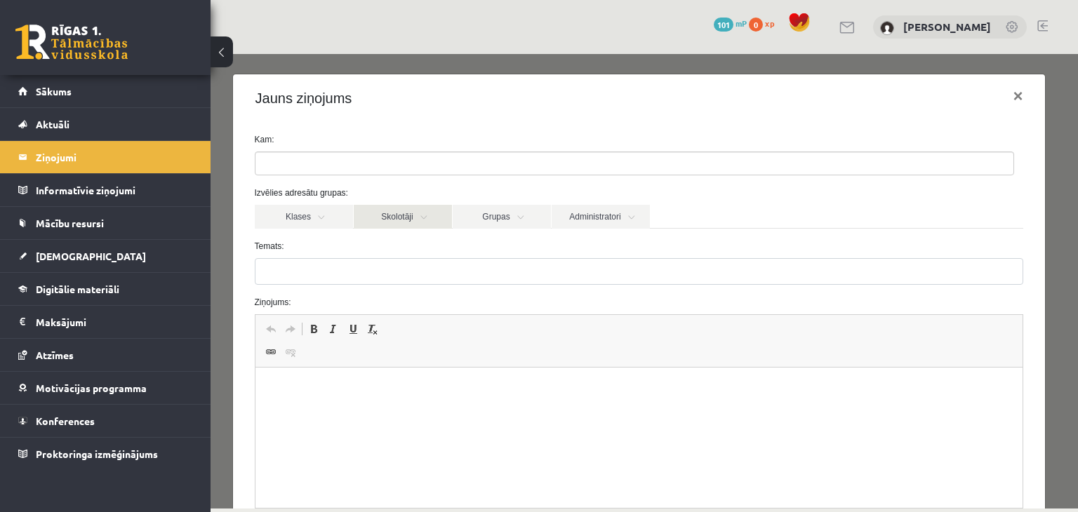
click at [403, 220] on link "Skolotāji" at bounding box center [403, 217] width 98 height 24
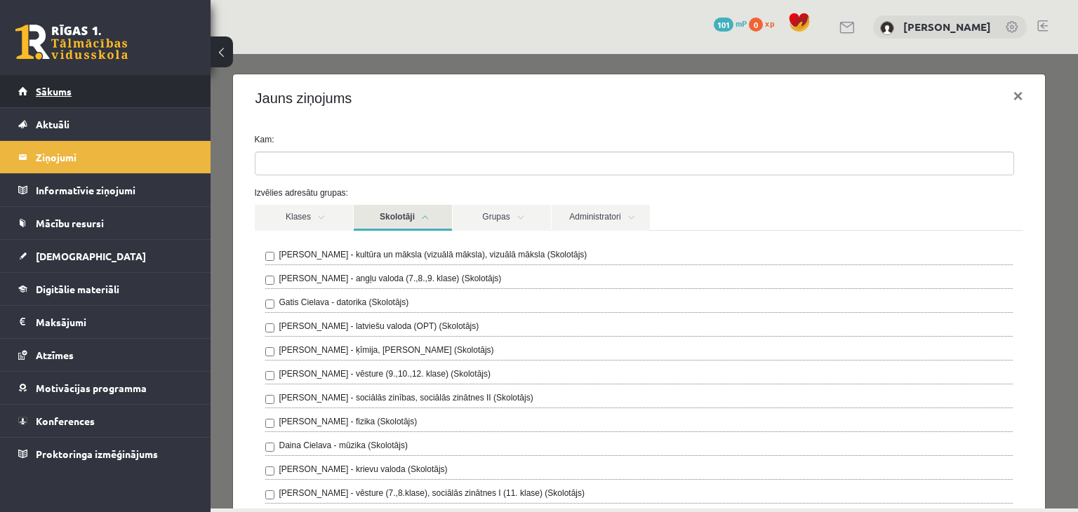
click at [39, 85] on span "Sākums" at bounding box center [54, 91] width 36 height 13
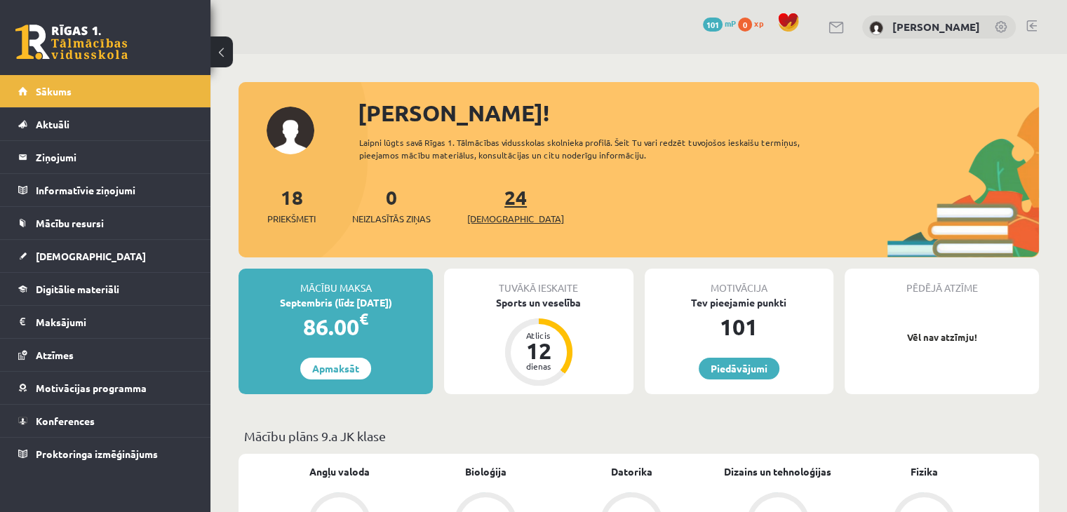
click at [489, 201] on link "24 Ieskaites" at bounding box center [515, 205] width 97 height 41
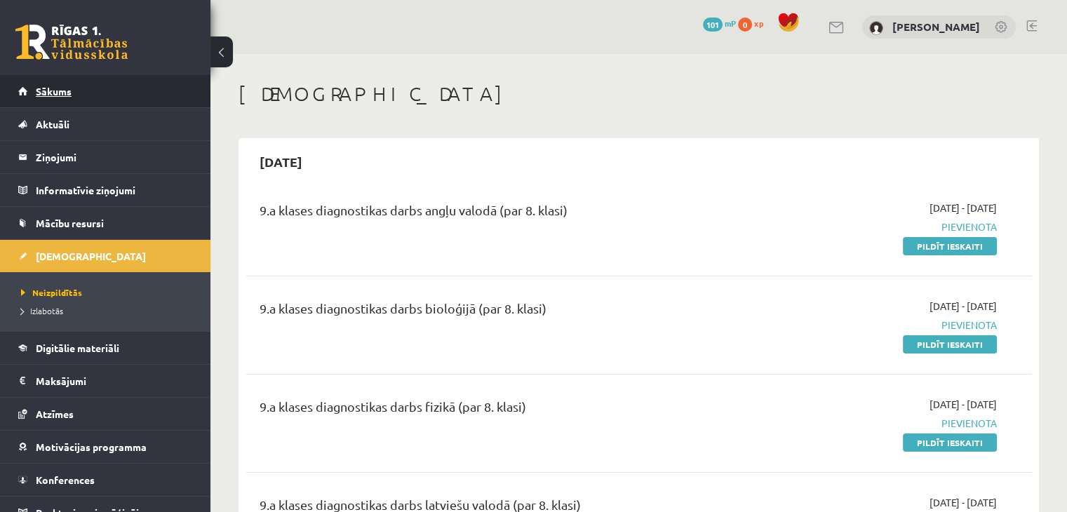
click at [59, 86] on span "Sākums" at bounding box center [54, 91] width 36 height 13
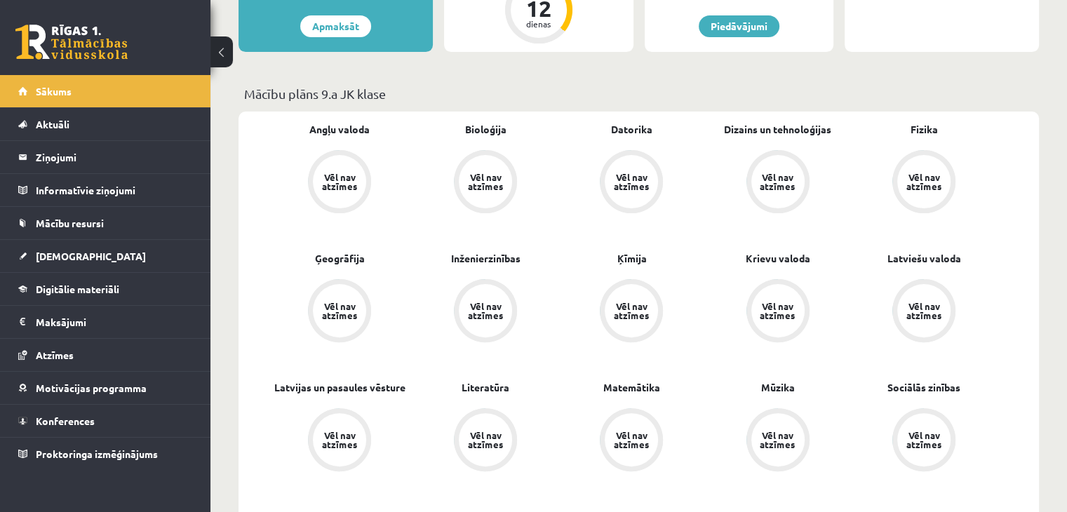
scroll to position [281, 0]
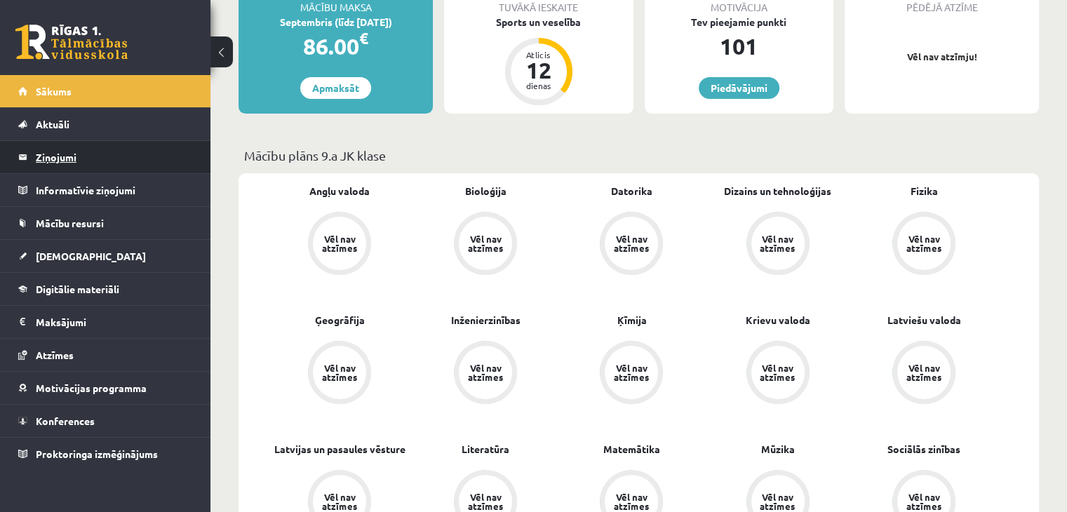
click at [43, 161] on legend "Ziņojumi 0" at bounding box center [114, 157] width 157 height 32
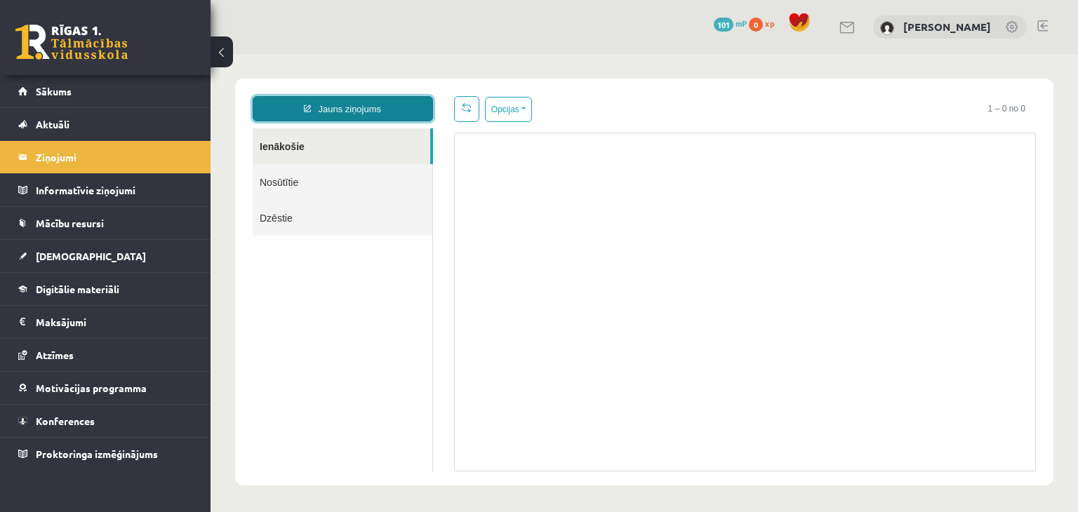
click at [319, 105] on link "Jauns ziņojums" at bounding box center [343, 108] width 180 height 25
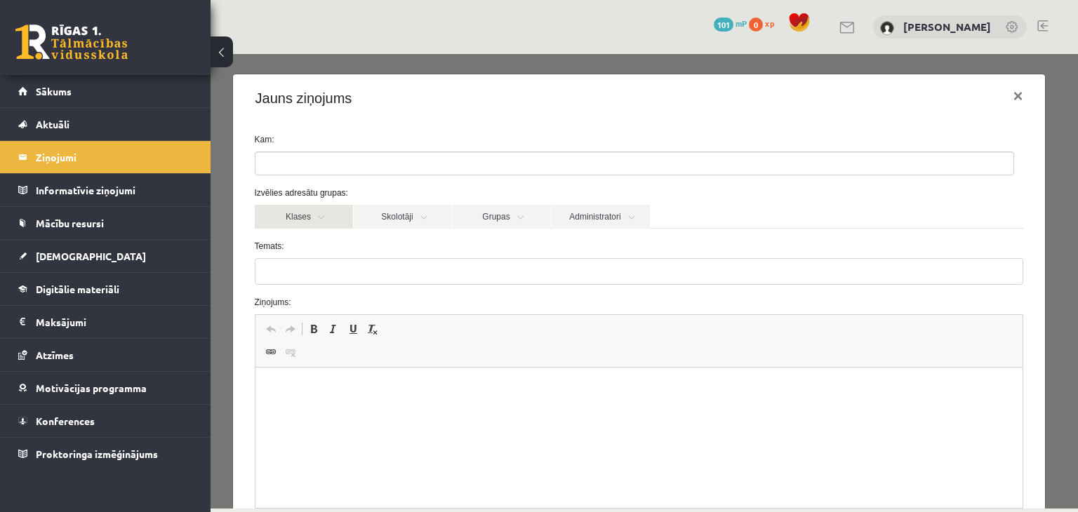
click at [320, 220] on link "Klases" at bounding box center [304, 217] width 98 height 24
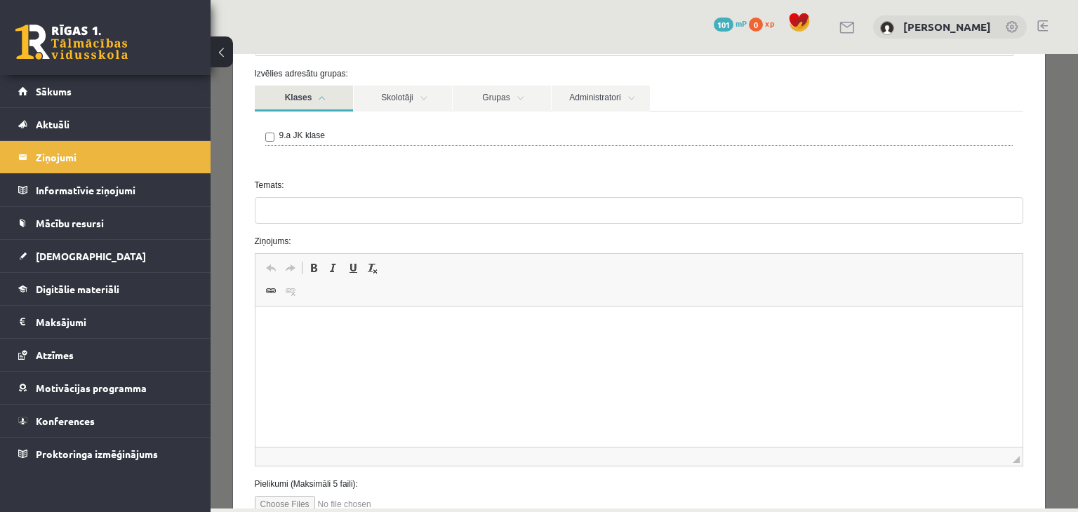
scroll to position [109, 0]
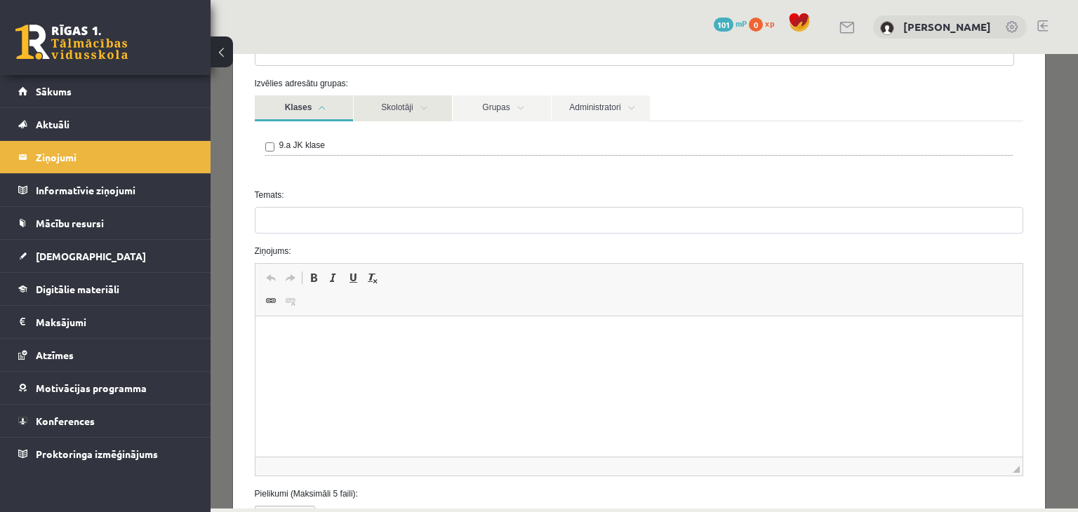
click at [410, 105] on link "Skolotāji" at bounding box center [403, 108] width 98 height 26
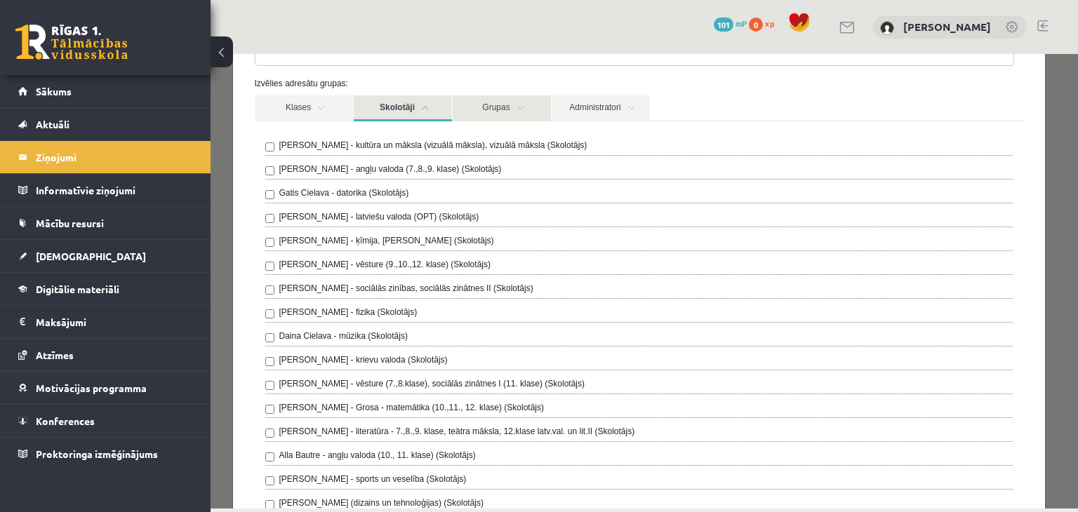
click at [502, 113] on link "Grupas" at bounding box center [502, 108] width 98 height 26
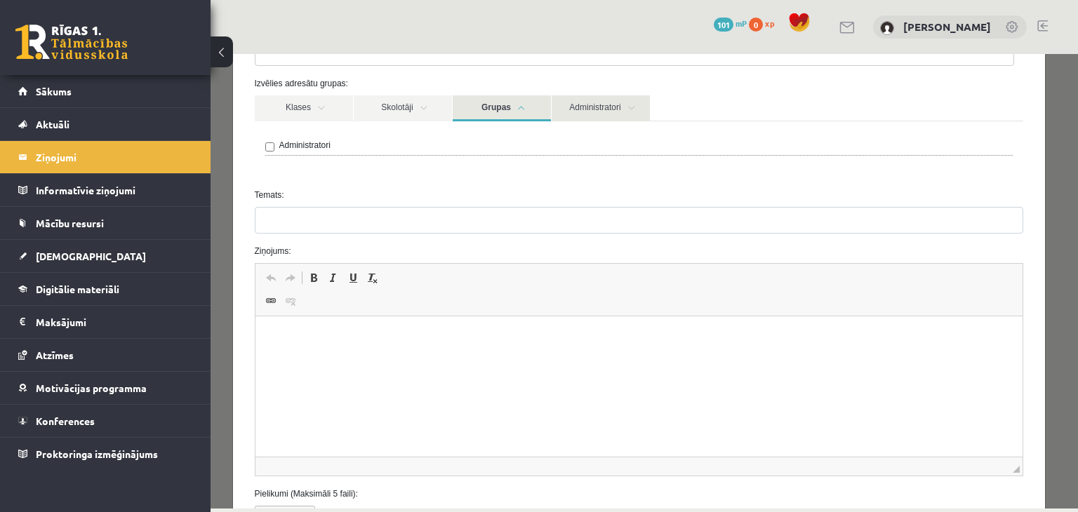
click at [575, 106] on link "Administratori" at bounding box center [601, 108] width 98 height 26
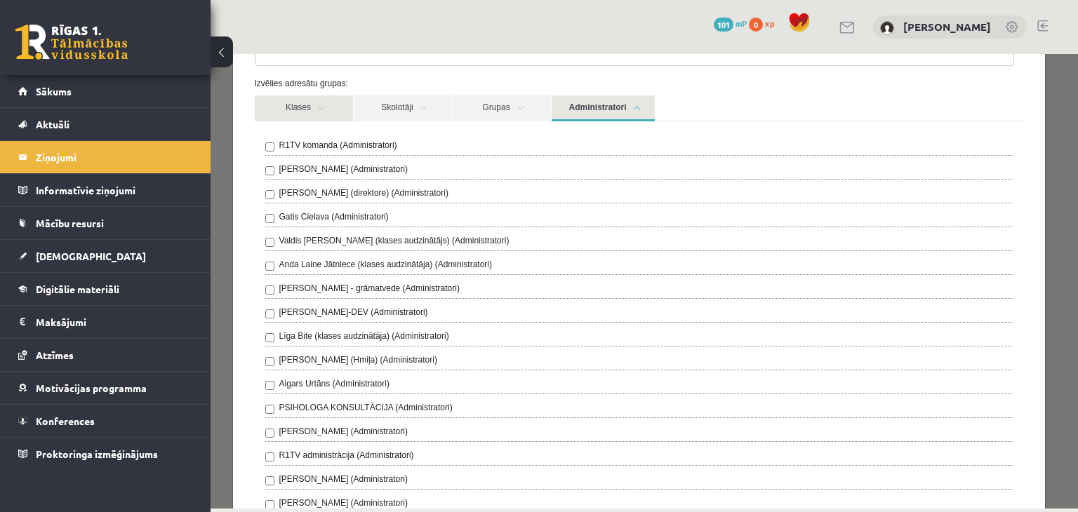
click at [296, 102] on link "Klases" at bounding box center [304, 108] width 98 height 26
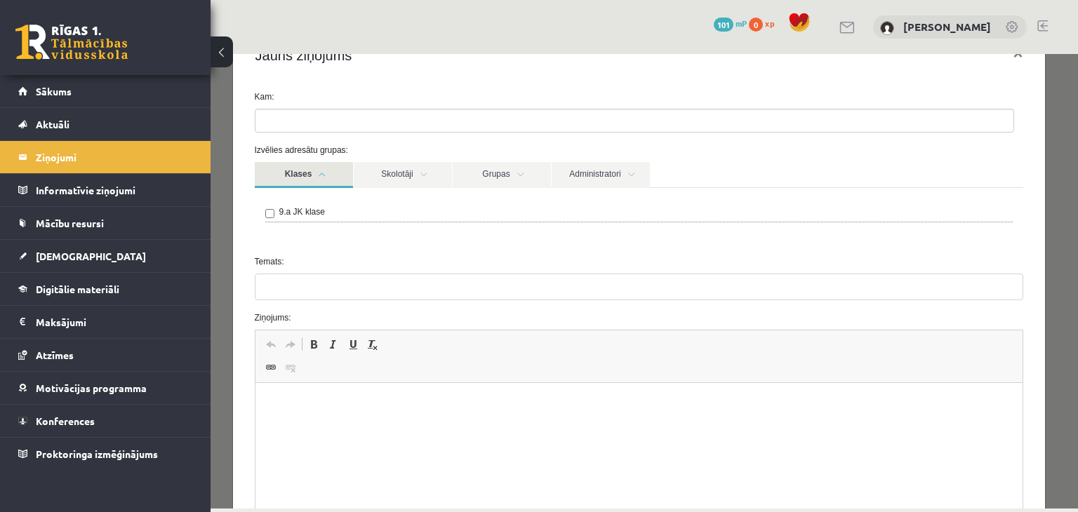
scroll to position [0, 0]
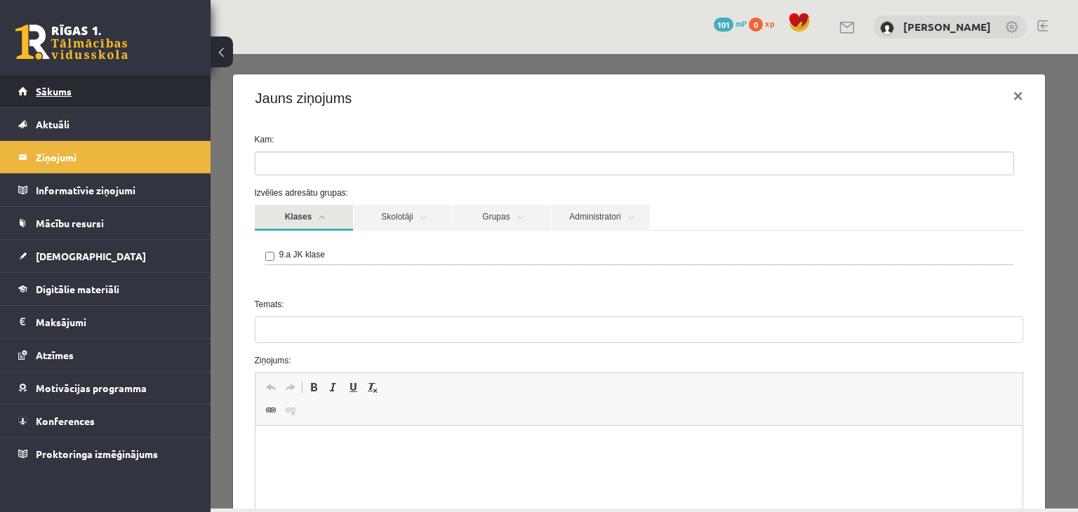
click at [40, 88] on span "Sākums" at bounding box center [54, 91] width 36 height 13
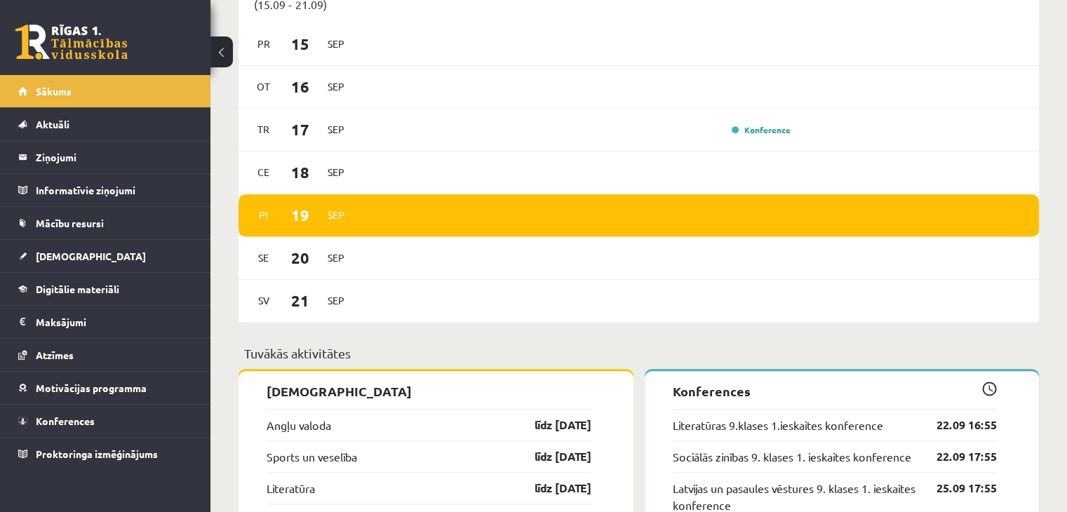
scroll to position [1095, 0]
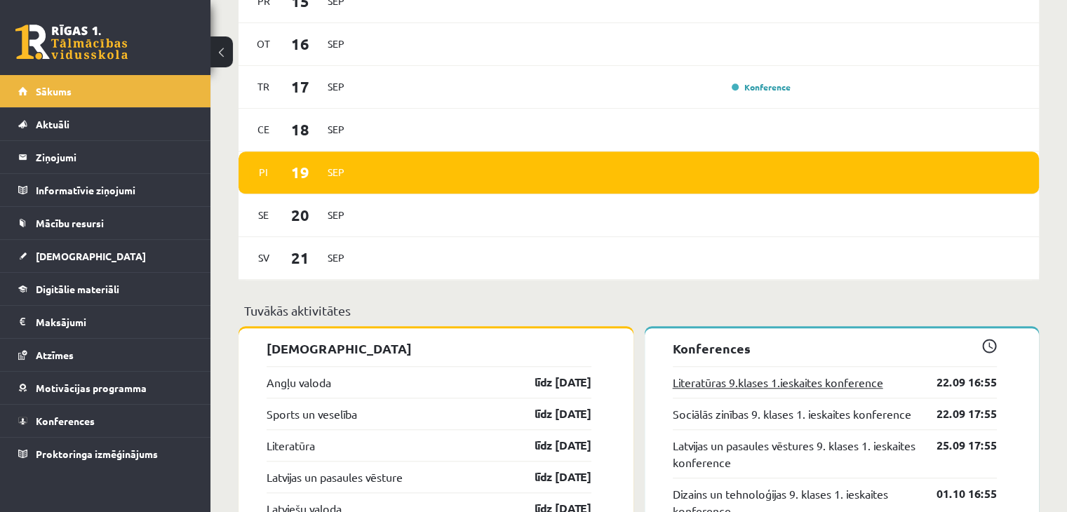
click at [851, 390] on link "Literatūras 9.klases 1.ieskaites konference" at bounding box center [778, 382] width 211 height 17
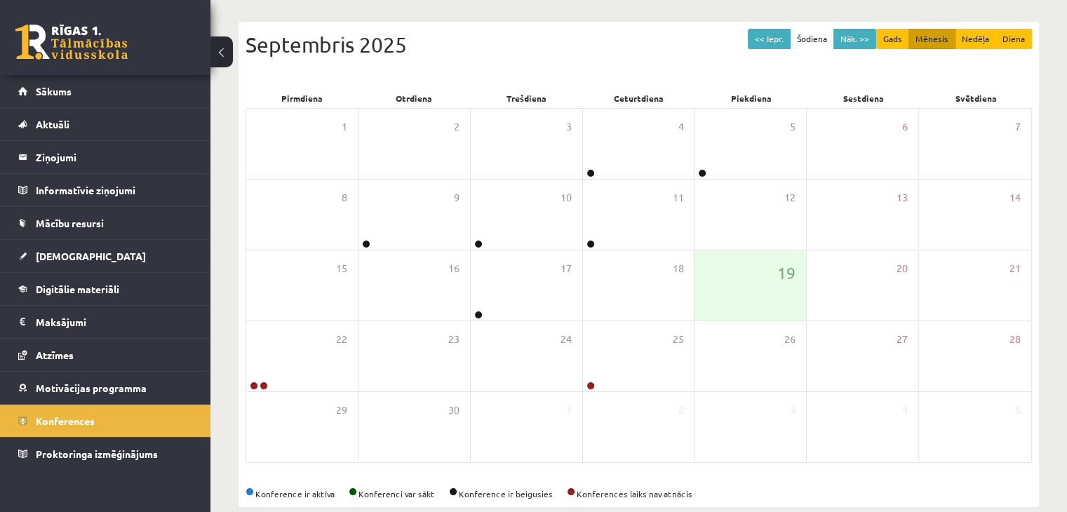
scroll to position [157, 0]
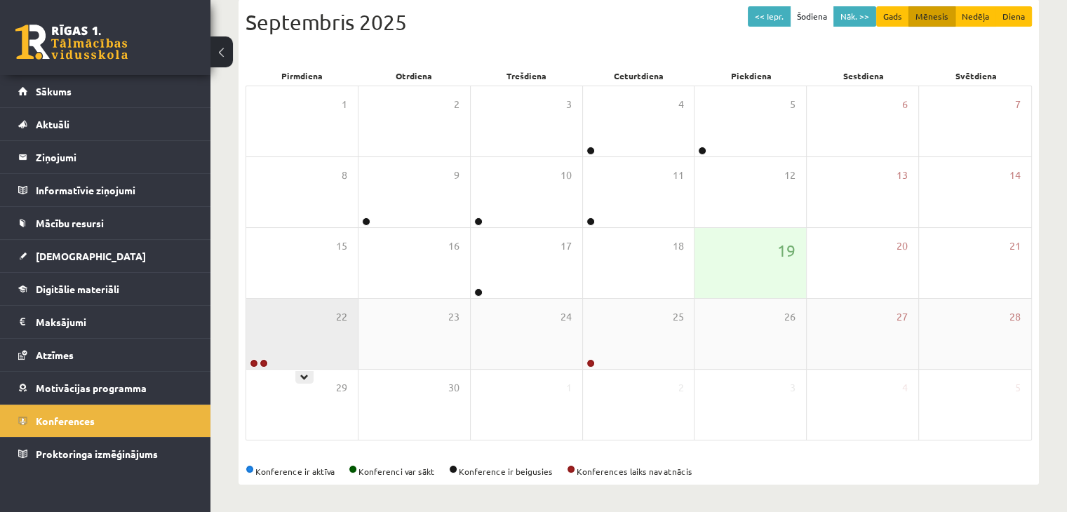
click at [329, 340] on div "22" at bounding box center [302, 334] width 112 height 70
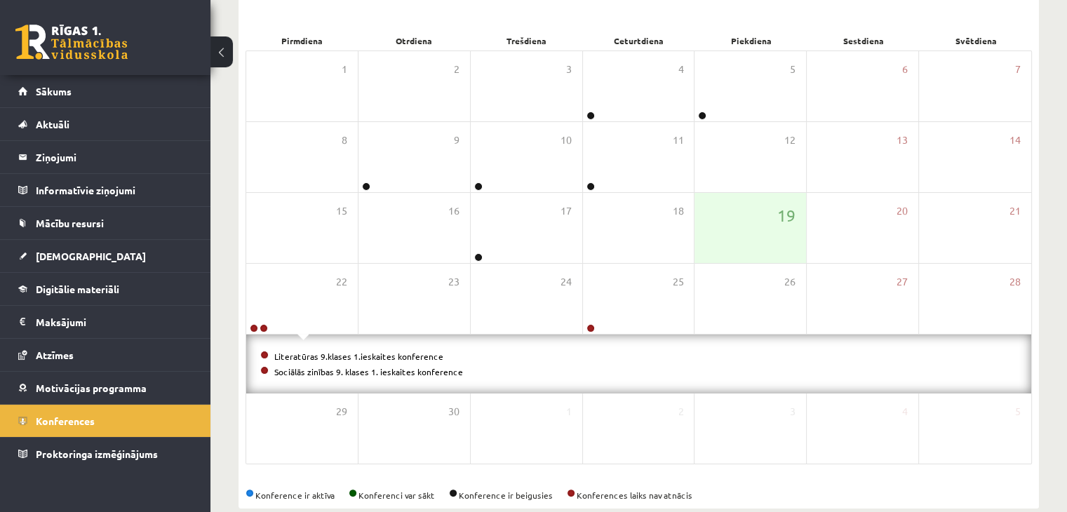
scroll to position [216, 0]
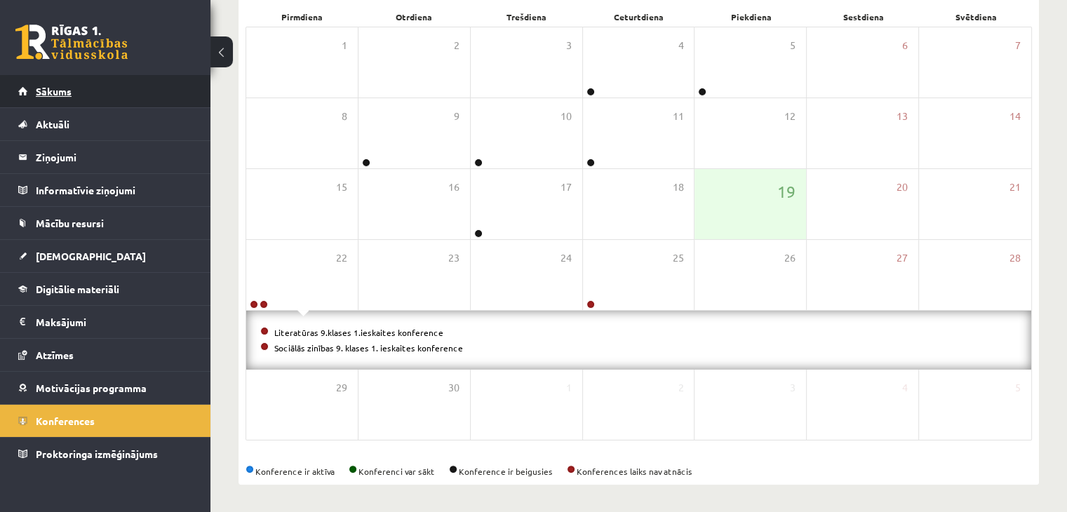
click at [64, 93] on span "Sākums" at bounding box center [54, 91] width 36 height 13
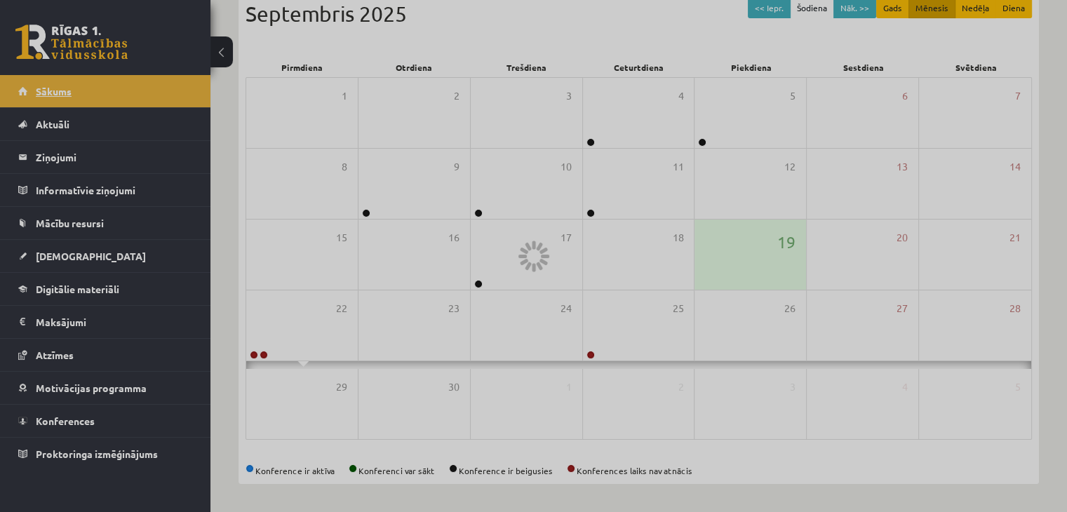
scroll to position [157, 0]
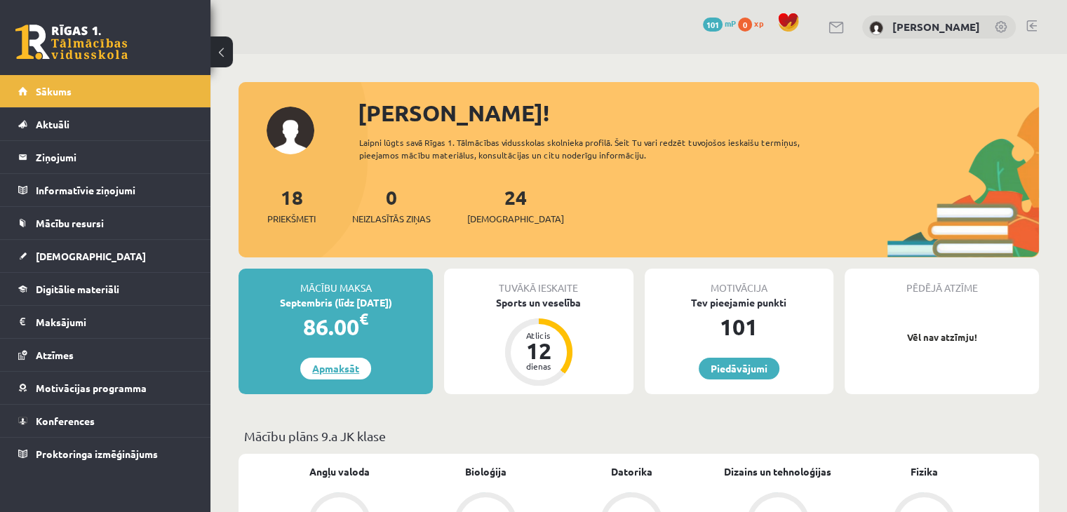
click at [335, 371] on link "Apmaksāt" at bounding box center [335, 369] width 71 height 22
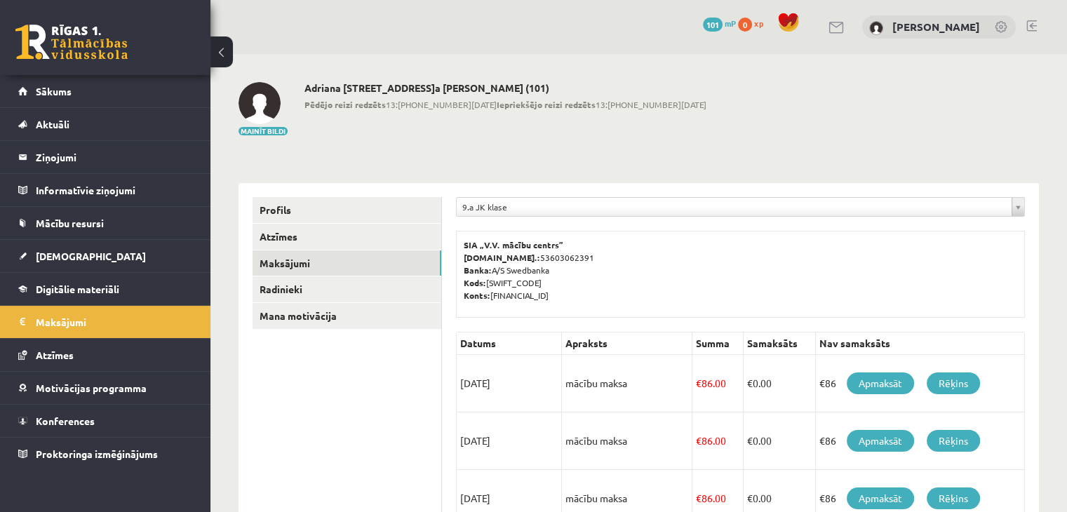
click at [808, 394] on td "€ 0.00" at bounding box center [780, 384] width 72 height 58
click at [225, 48] on button at bounding box center [222, 51] width 22 height 31
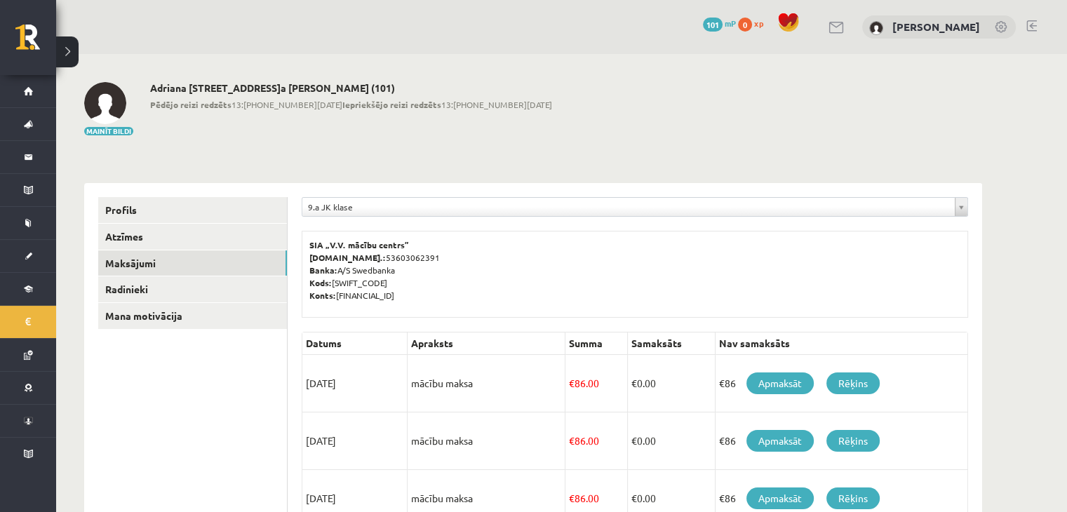
click at [69, 46] on button at bounding box center [67, 51] width 22 height 31
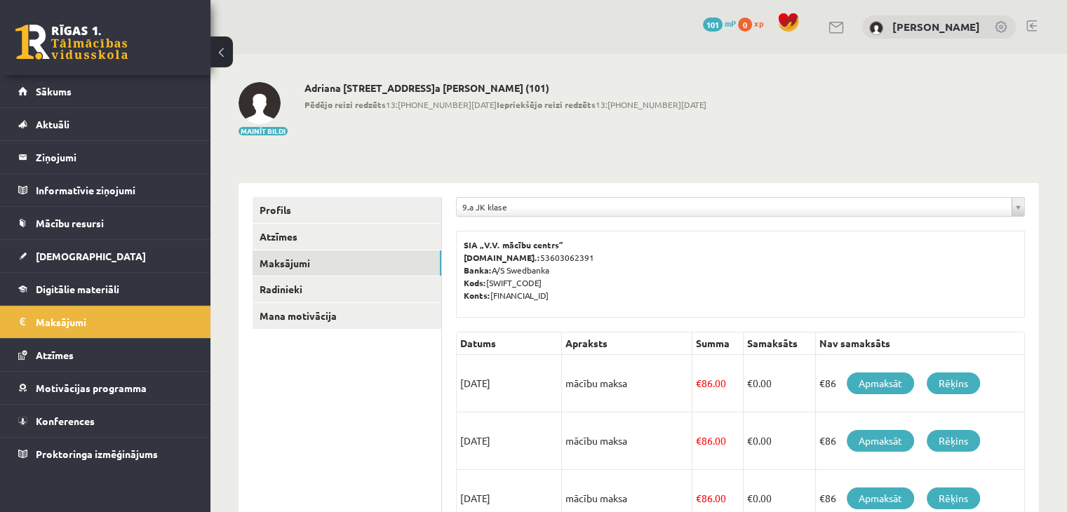
click at [211, 36] on button at bounding box center [222, 51] width 22 height 31
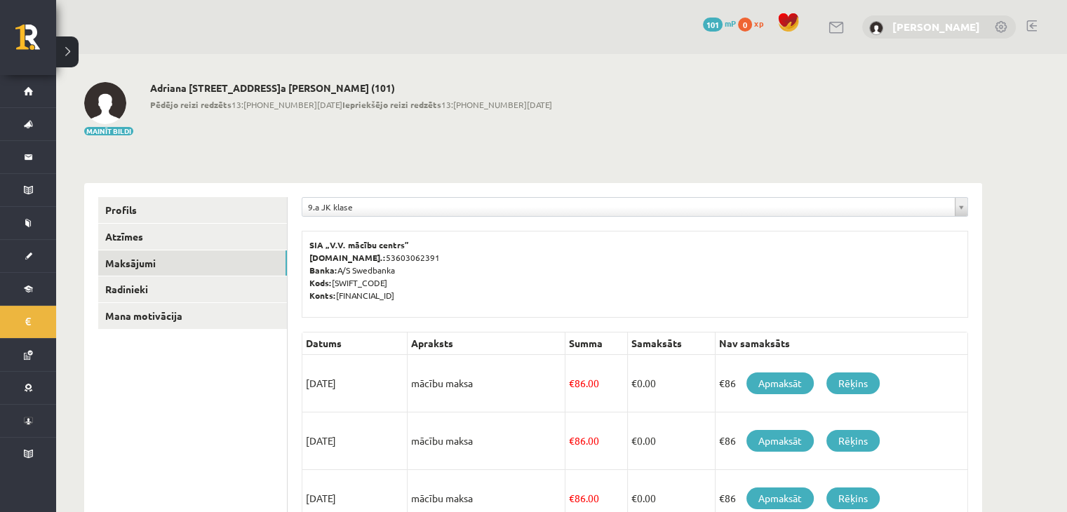
click at [924, 26] on link "[PERSON_NAME]" at bounding box center [937, 27] width 88 height 14
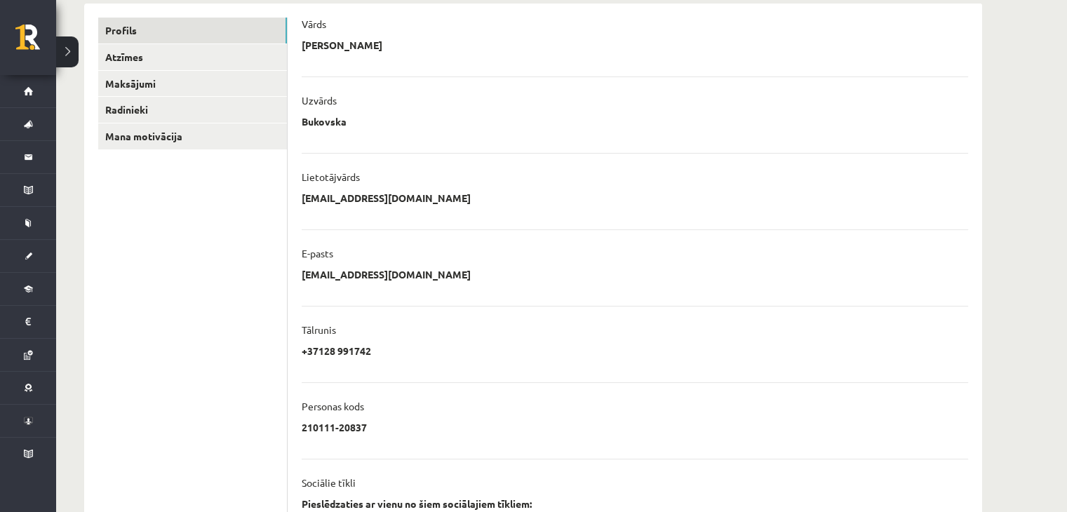
scroll to position [333, 0]
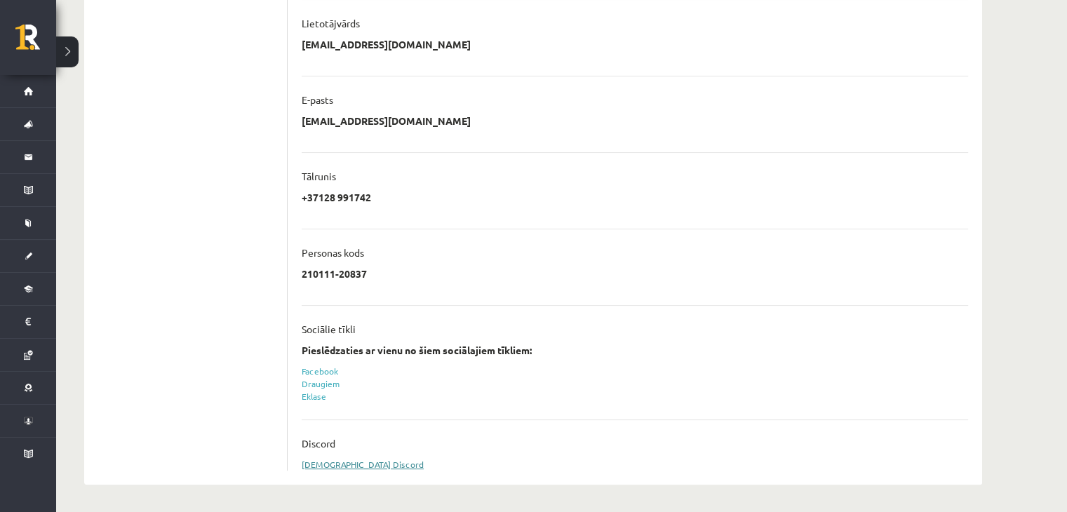
click at [311, 461] on link "Sasaistīt Discord" at bounding box center [363, 464] width 122 height 11
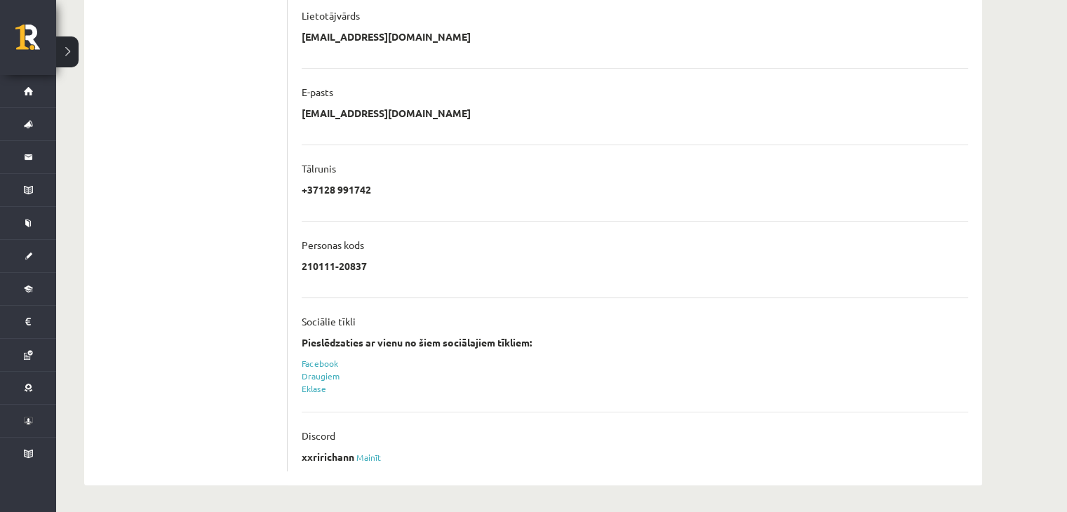
scroll to position [342, 0]
click at [368, 441] on div "Discord" at bounding box center [635, 439] width 667 height 21
click at [371, 448] on div "Discord" at bounding box center [635, 439] width 667 height 21
click at [376, 462] on div "xxririchann Mainīt" at bounding box center [635, 460] width 667 height 21
click at [372, 458] on link "Mainīt" at bounding box center [369, 456] width 25 height 11
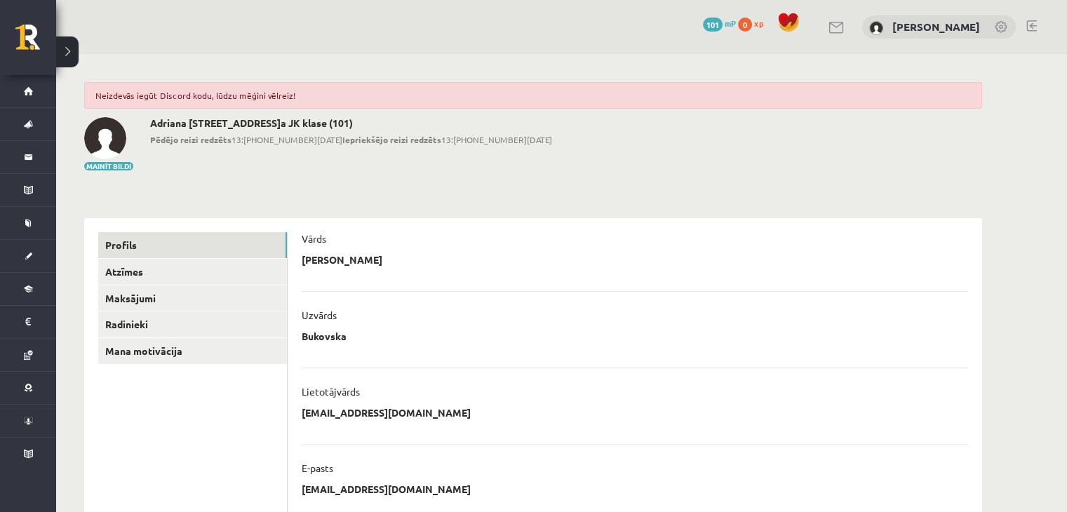
scroll to position [376, 0]
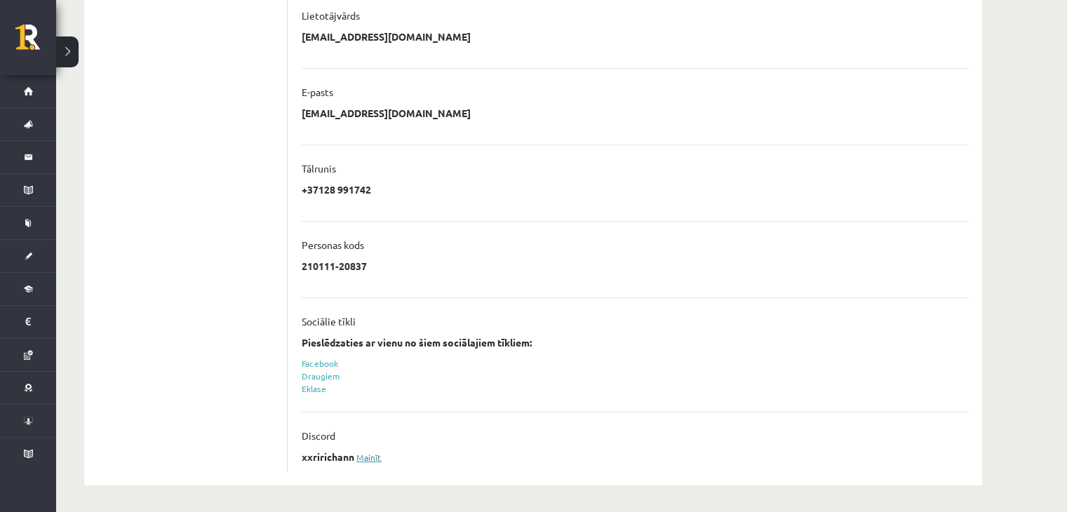
click at [368, 452] on link "Mainīt" at bounding box center [369, 457] width 25 height 11
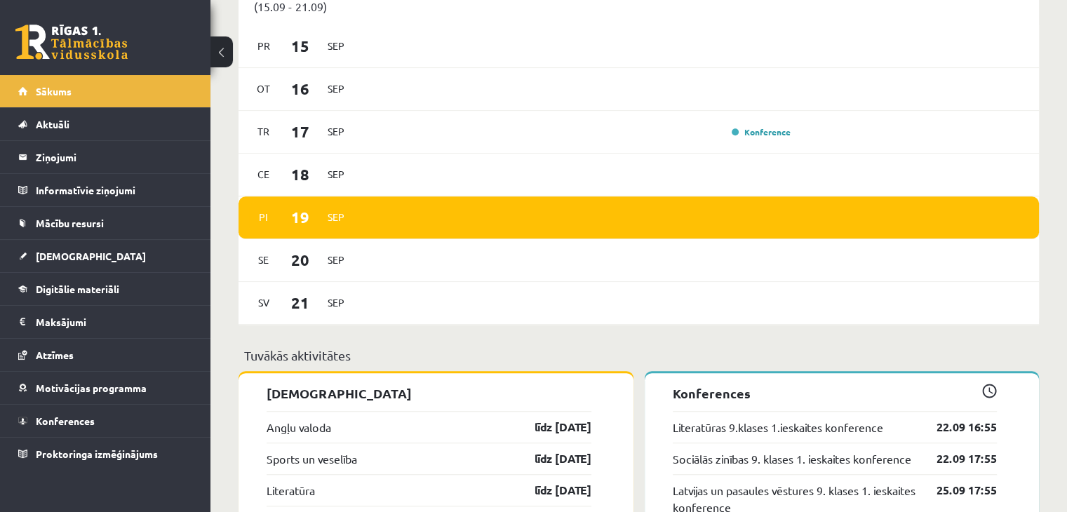
scroll to position [1105, 0]
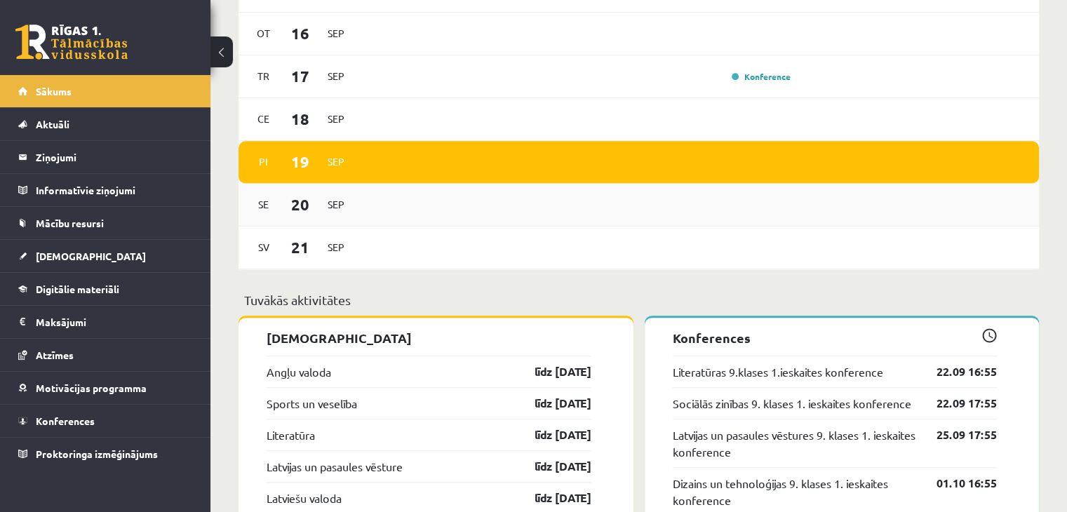
drag, startPoint x: 682, startPoint y: 315, endPoint x: 559, endPoint y: 199, distance: 169.8
click at [559, 199] on div "Se 20 Sep" at bounding box center [639, 205] width 801 height 43
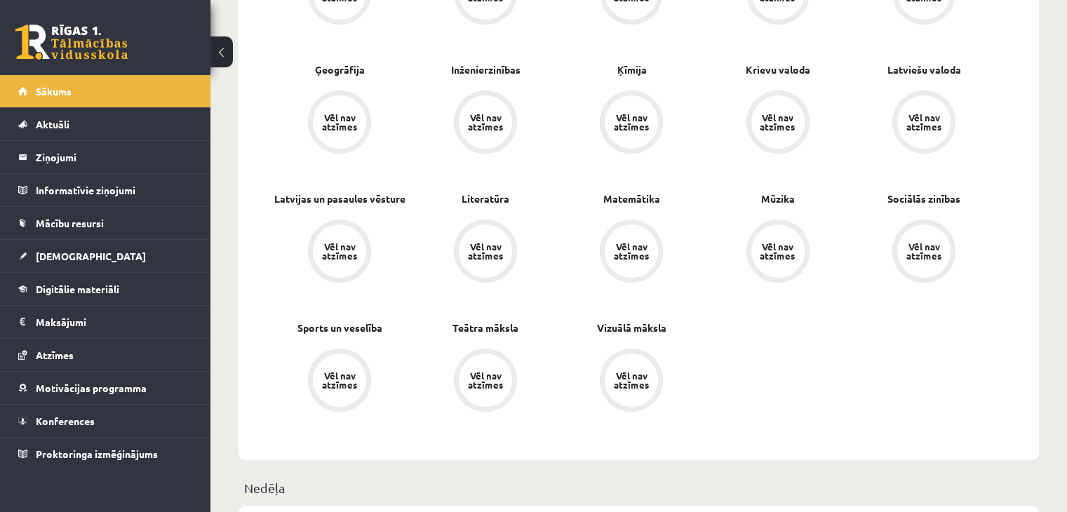
scroll to position [0, 0]
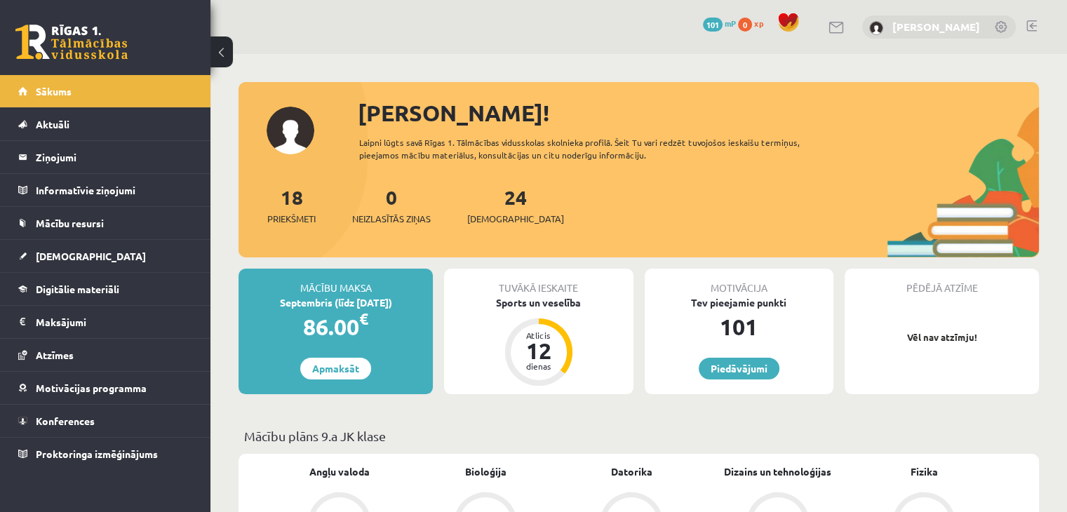
click at [914, 27] on link "[PERSON_NAME]" at bounding box center [937, 27] width 88 height 14
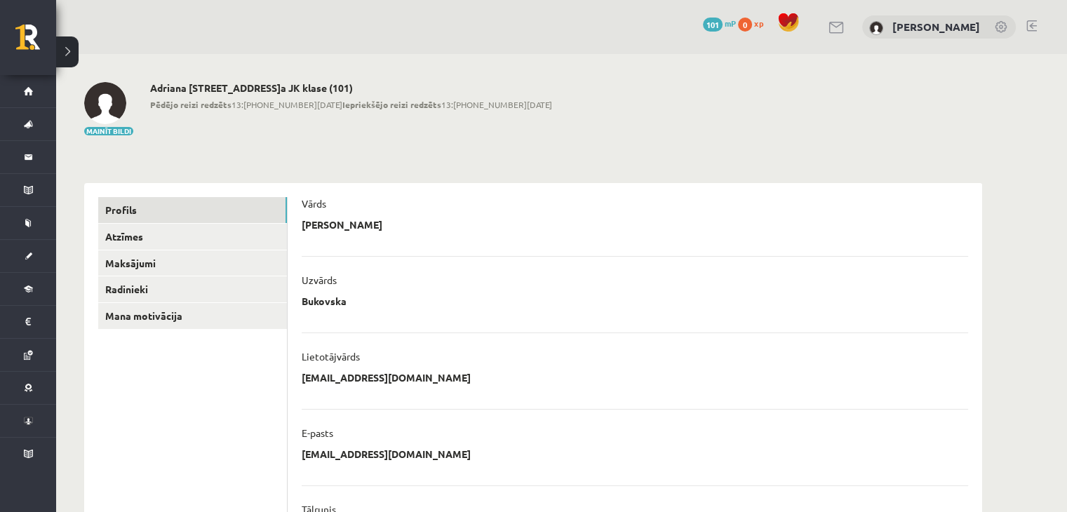
scroll to position [342, 0]
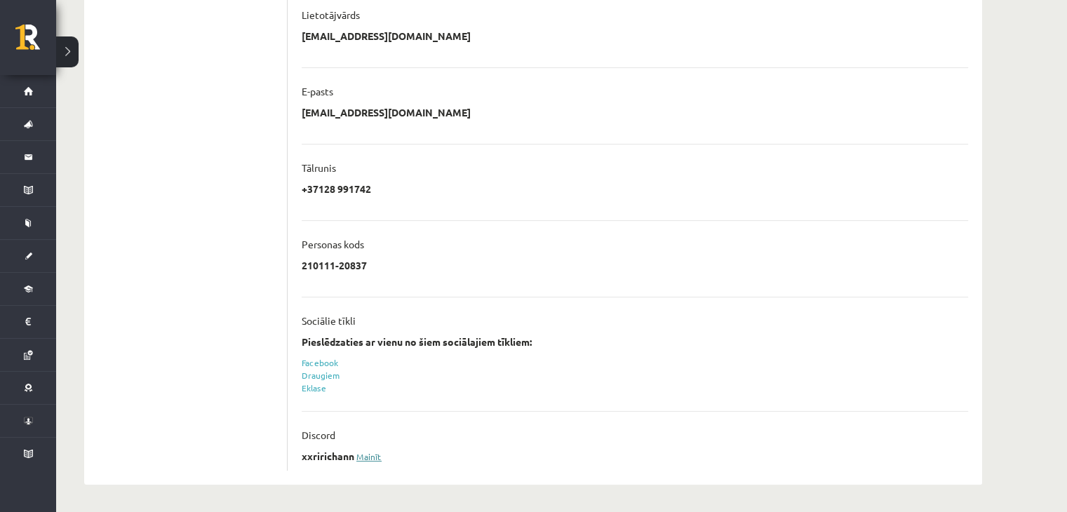
click at [369, 454] on link "Mainīt" at bounding box center [369, 456] width 25 height 11
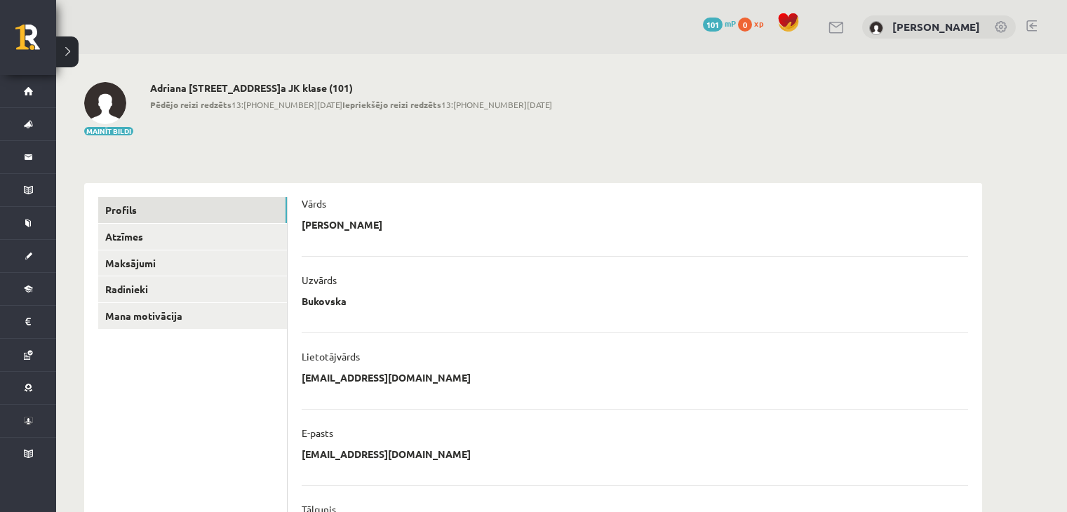
scroll to position [342, 0]
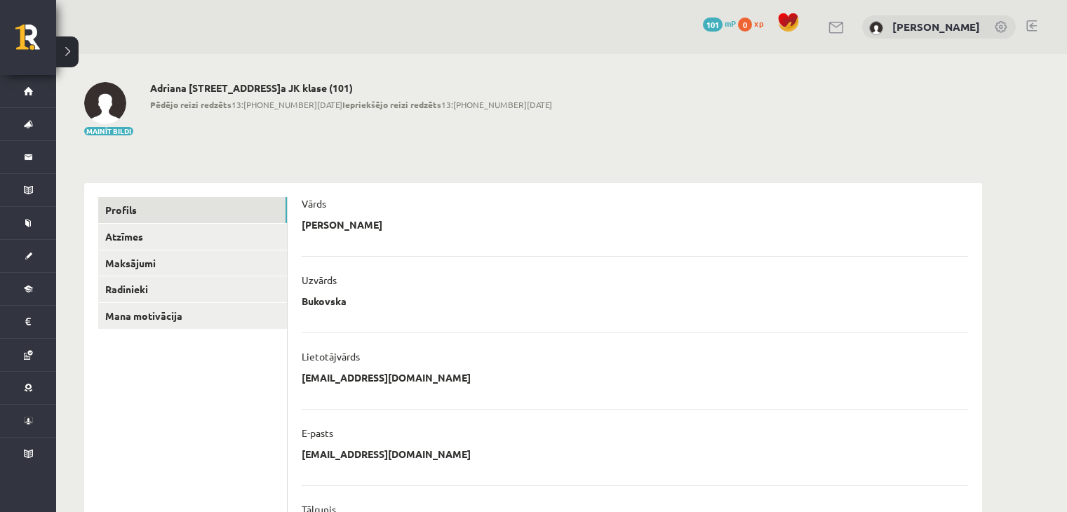
scroll to position [342, 0]
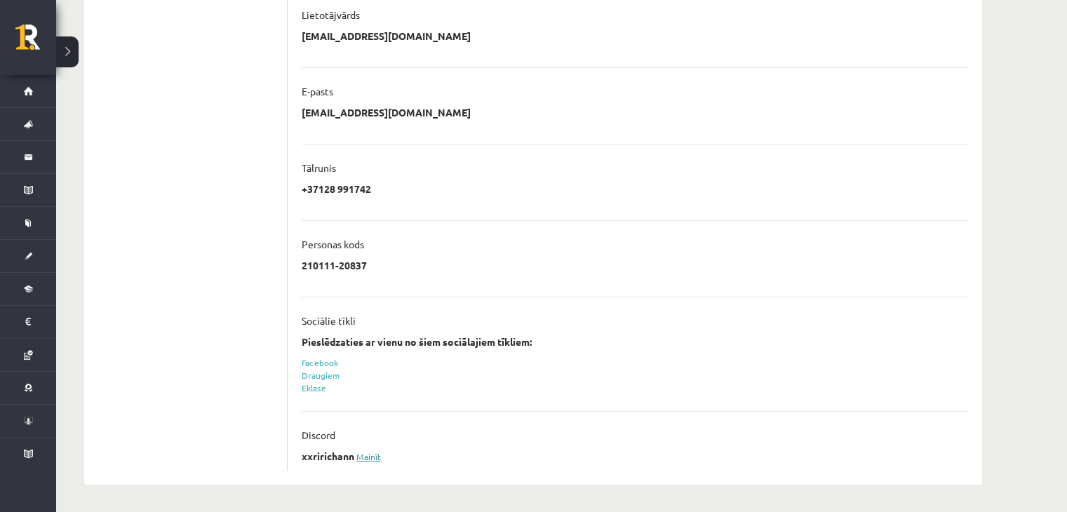
click at [373, 453] on link "Mainīt" at bounding box center [369, 456] width 25 height 11
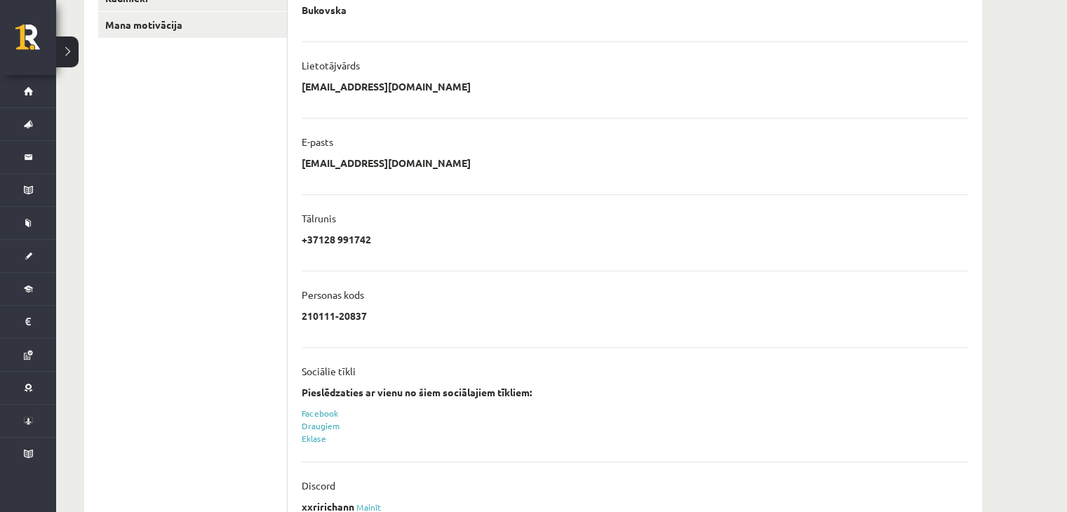
scroll to position [342, 0]
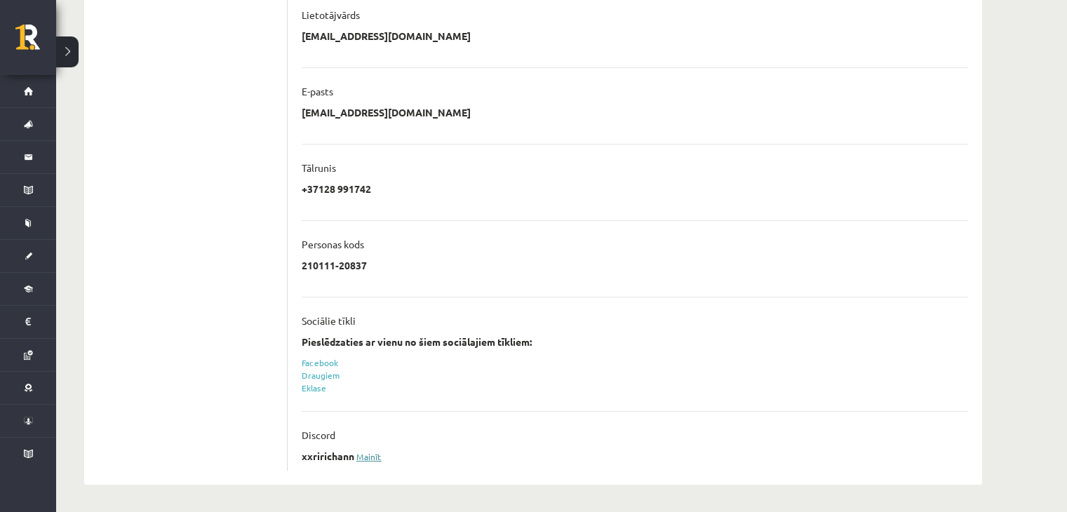
click at [377, 456] on link "Mainīt" at bounding box center [369, 456] width 25 height 11
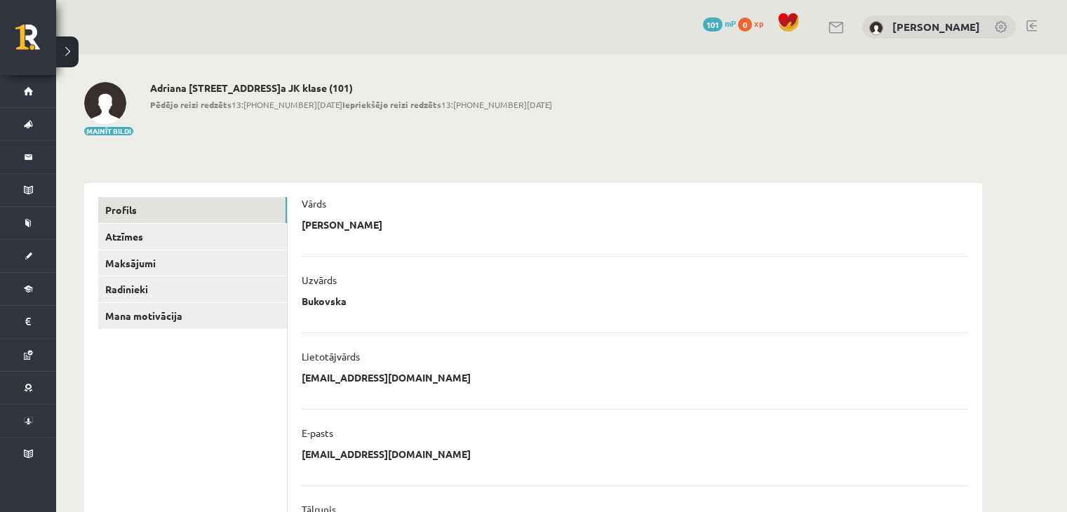
scroll to position [342, 0]
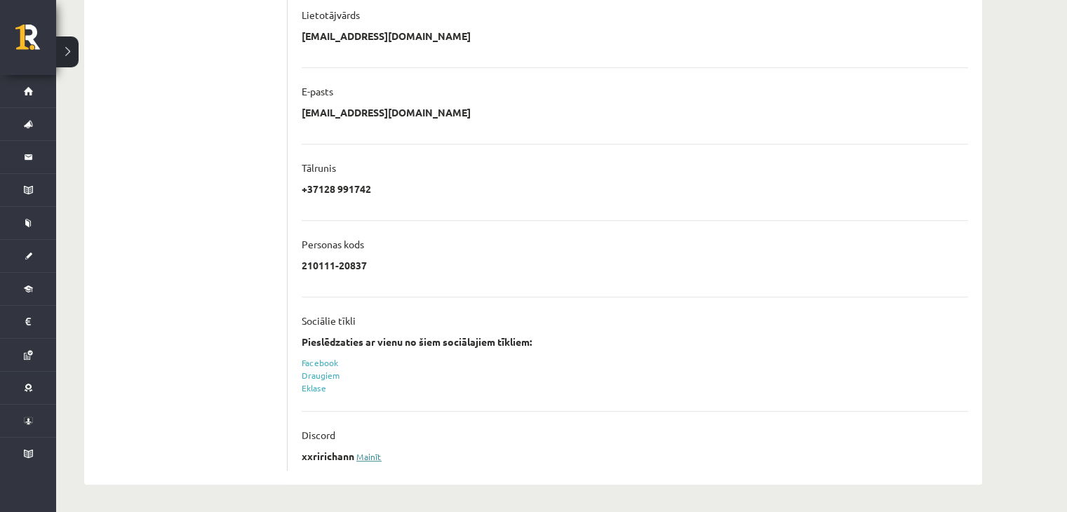
click at [376, 458] on link "Mainīt" at bounding box center [369, 456] width 25 height 11
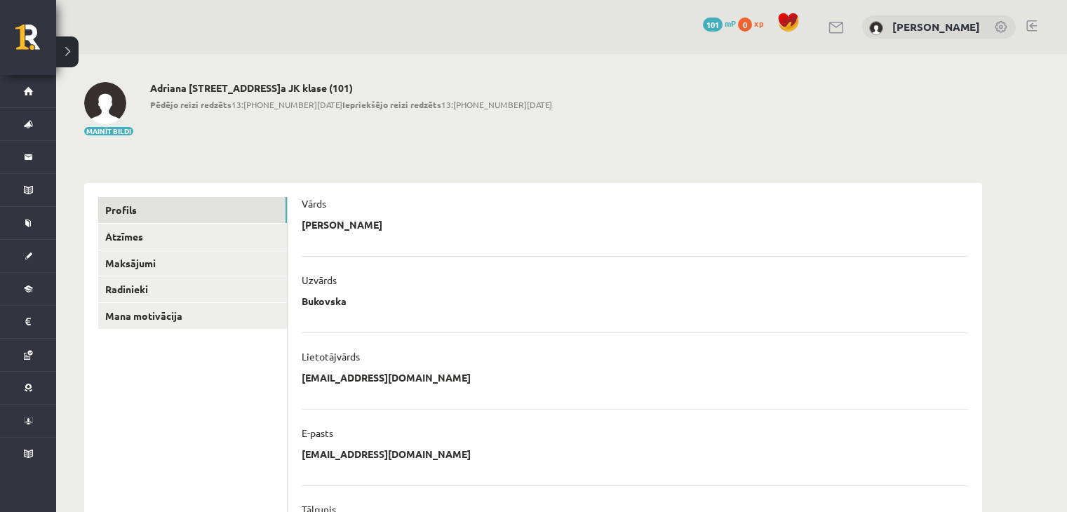
scroll to position [342, 0]
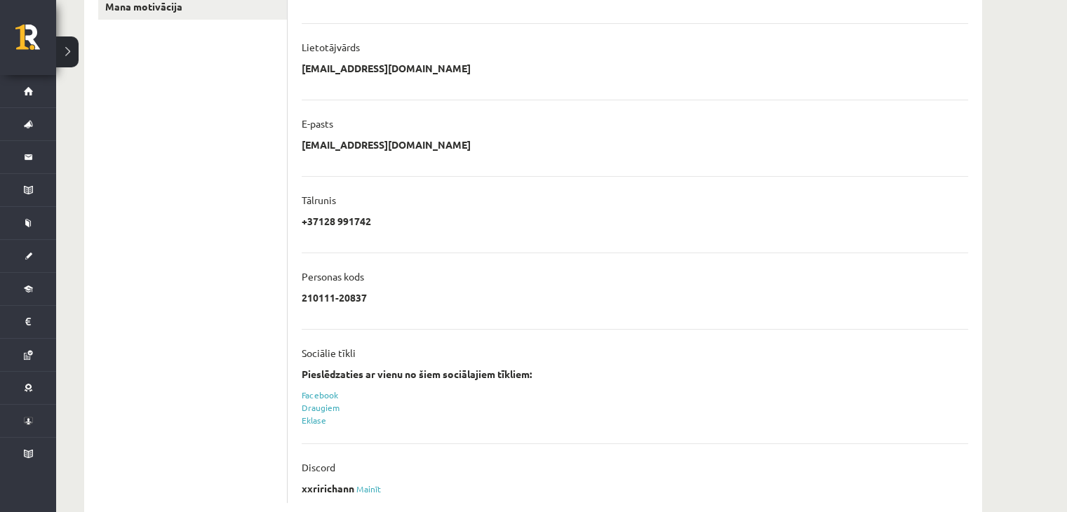
scroll to position [342, 0]
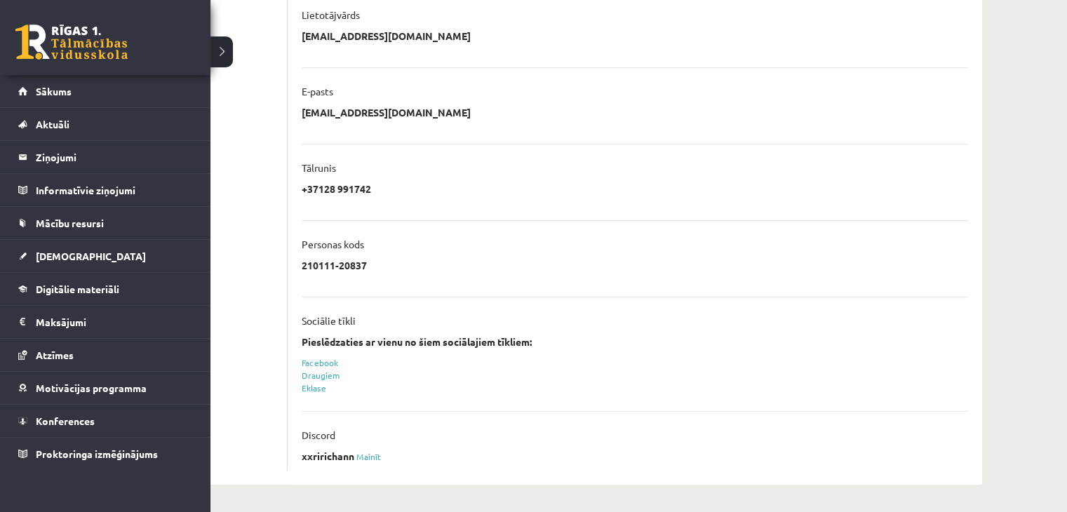
click at [72, 34] on link at bounding box center [71, 42] width 112 height 35
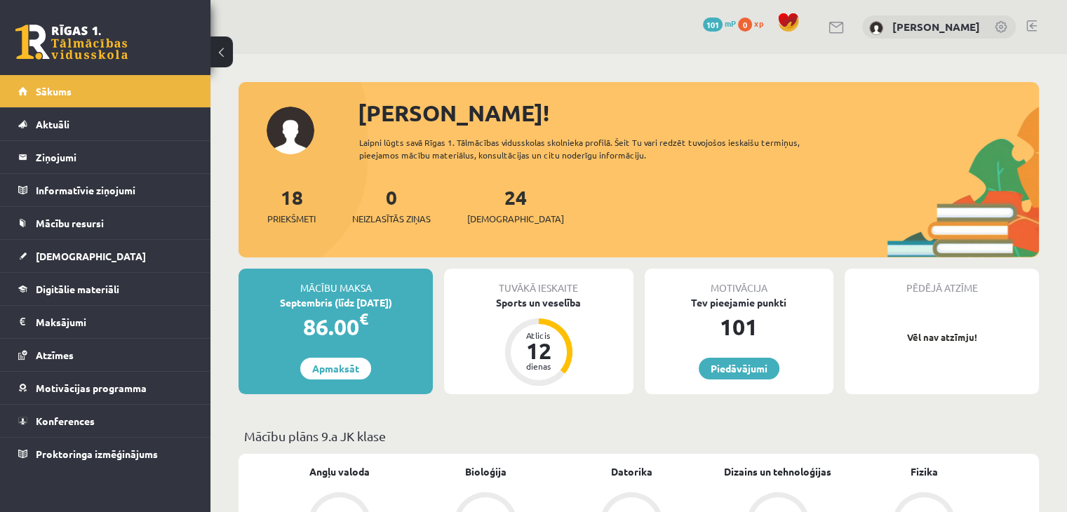
click at [1000, 26] on link at bounding box center [1002, 28] width 14 height 14
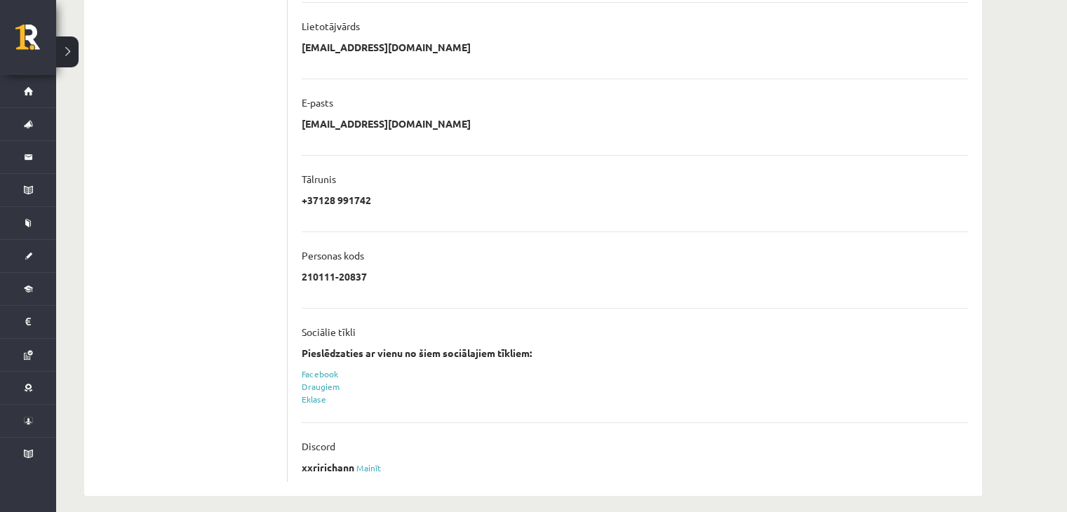
scroll to position [342, 0]
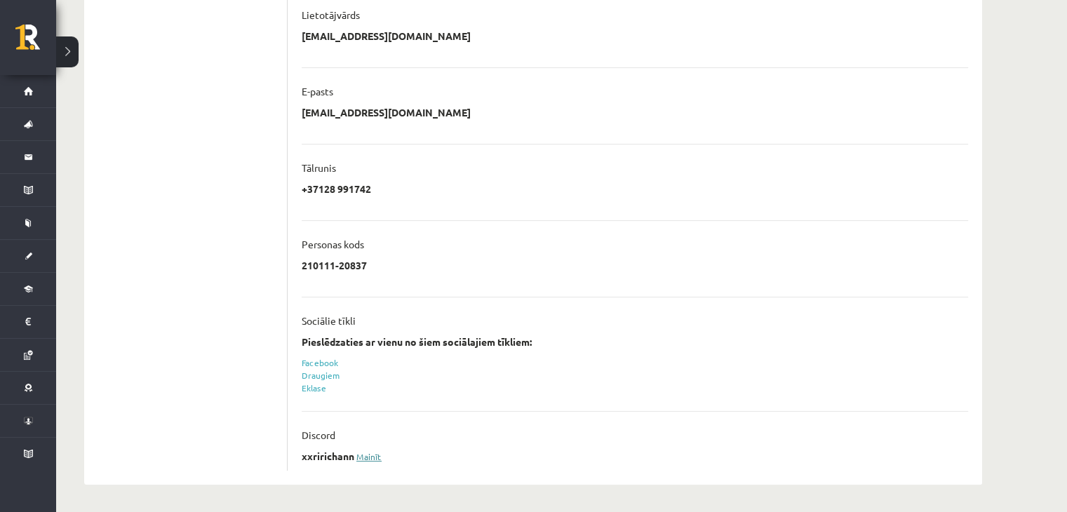
click at [380, 452] on link "Mainīt" at bounding box center [369, 456] width 25 height 11
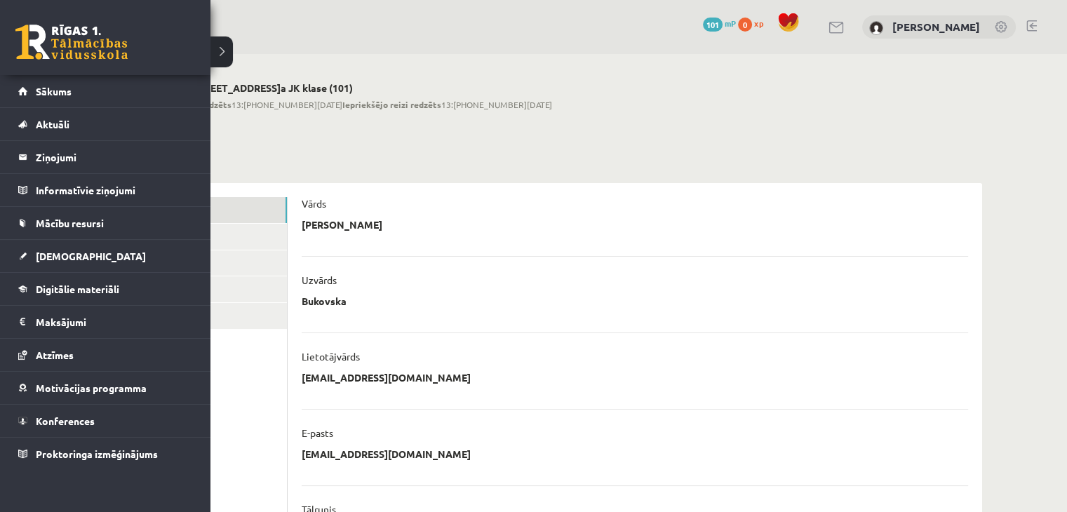
click at [46, 36] on link at bounding box center [71, 42] width 112 height 35
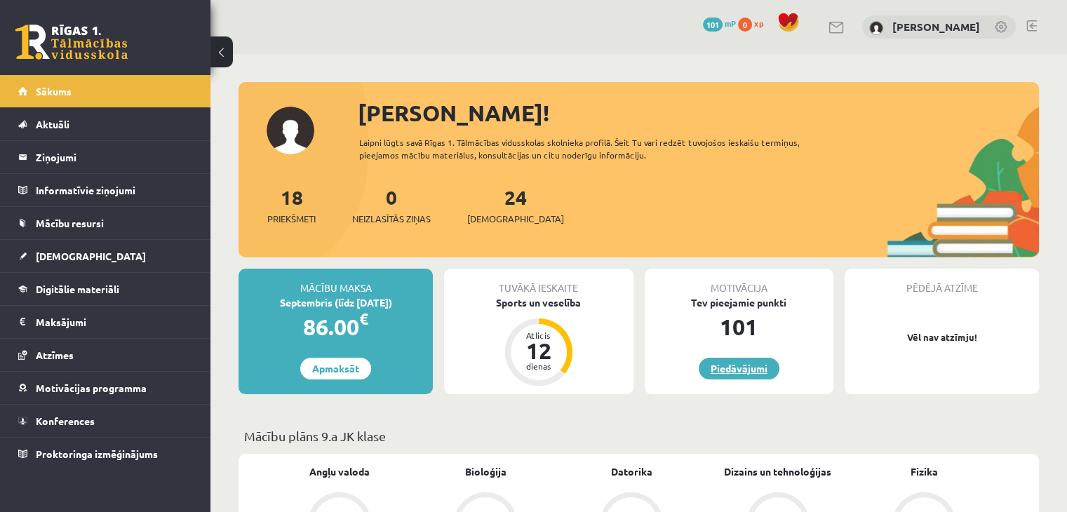
click at [726, 370] on link "Piedāvājumi" at bounding box center [739, 369] width 81 height 22
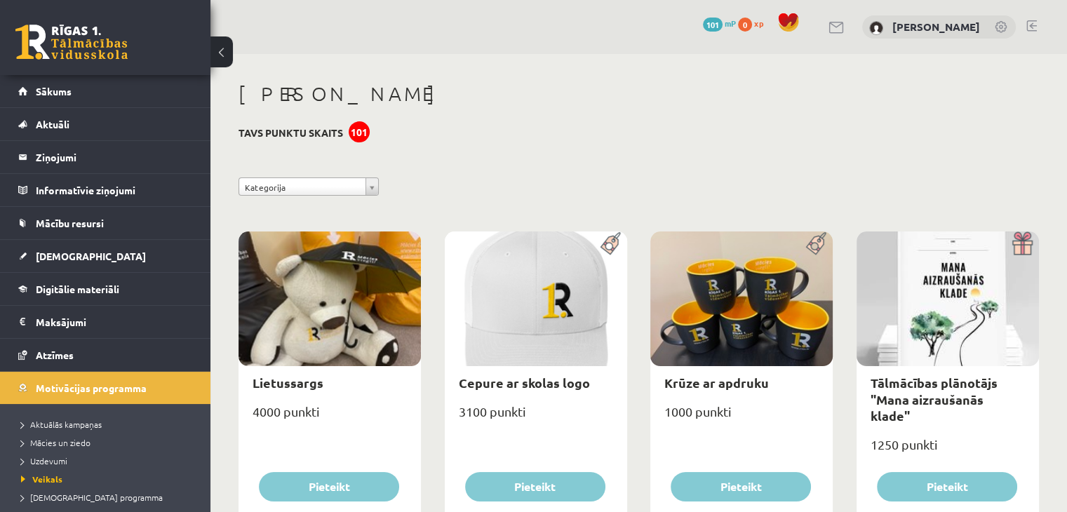
click at [354, 128] on div "101" at bounding box center [359, 131] width 21 height 21
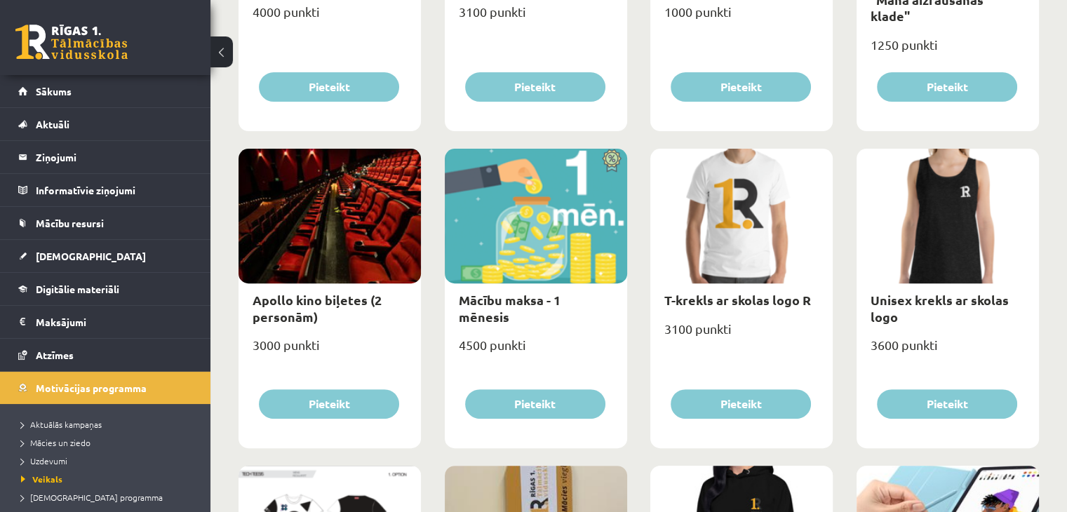
scroll to position [408, 0]
